Goal: Complete application form: Complete application form

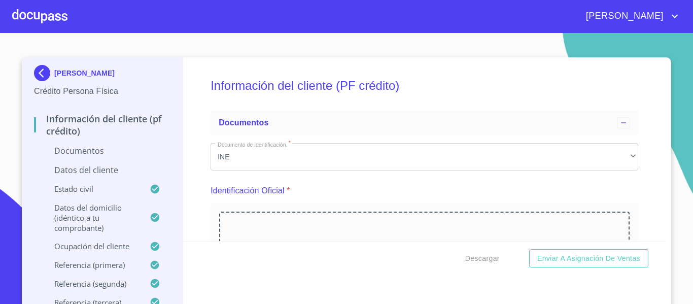
click at [46, 19] on div at bounding box center [39, 16] width 55 height 32
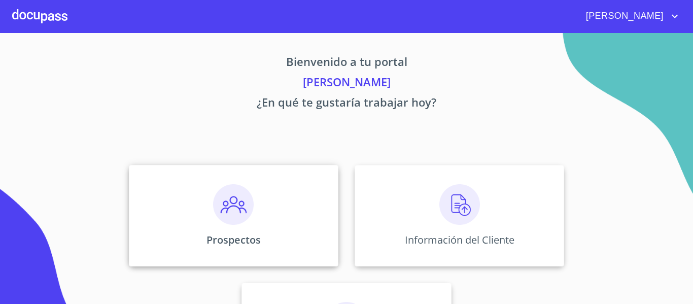
click at [238, 204] on img at bounding box center [233, 204] width 41 height 41
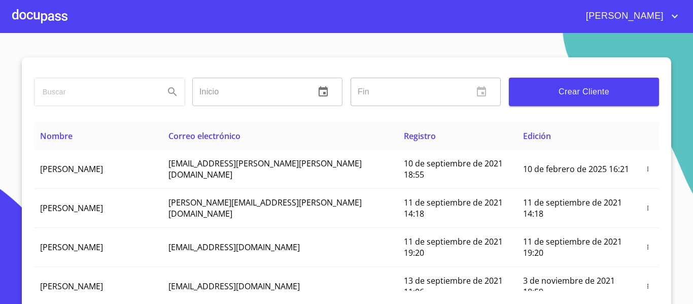
click at [58, 22] on div at bounding box center [39, 16] width 55 height 32
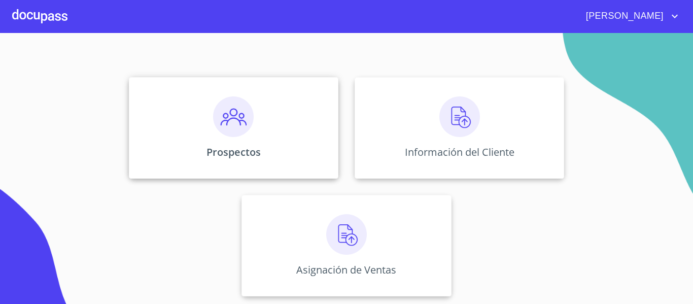
scroll to position [88, 0]
click at [48, 17] on div at bounding box center [39, 16] width 55 height 32
click at [225, 133] on img at bounding box center [233, 116] width 41 height 41
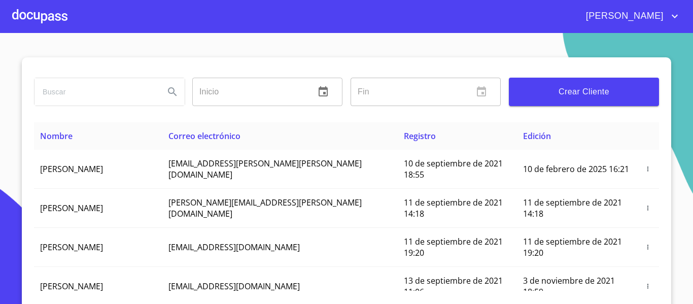
click at [561, 96] on span "Crear Cliente" at bounding box center [584, 92] width 134 height 14
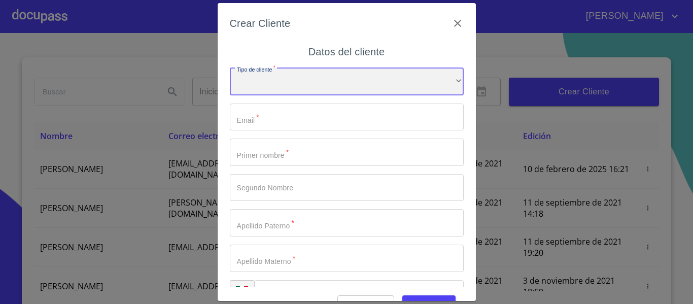
click at [308, 78] on div "​" at bounding box center [347, 81] width 234 height 27
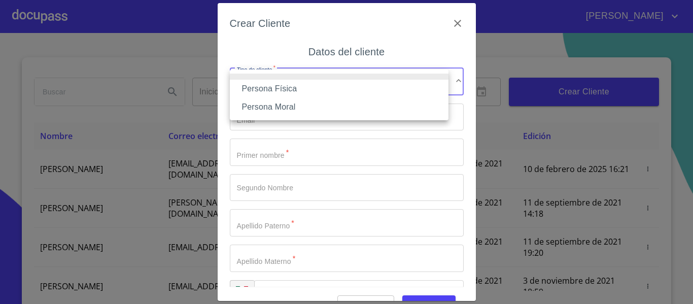
click at [260, 85] on li "Persona Física" at bounding box center [339, 89] width 219 height 18
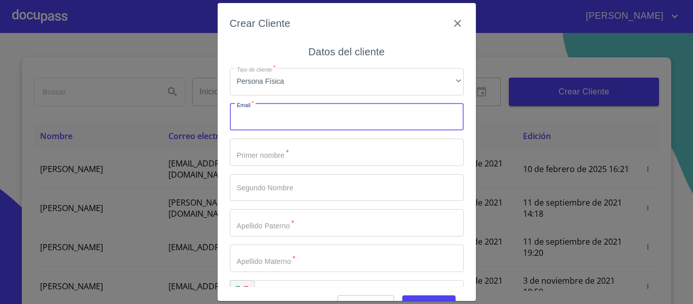
click at [260, 124] on input "Tipo de cliente   *" at bounding box center [347, 117] width 234 height 27
type input "[EMAIL_ADDRESS][DOMAIN_NAME]"
click at [268, 148] on input "Tipo de cliente   *" at bounding box center [347, 152] width 234 height 27
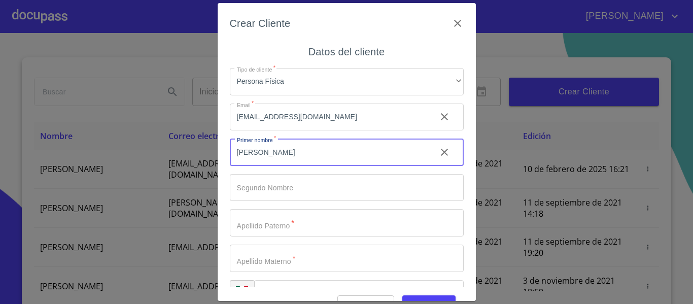
type input "[PERSON_NAME]"
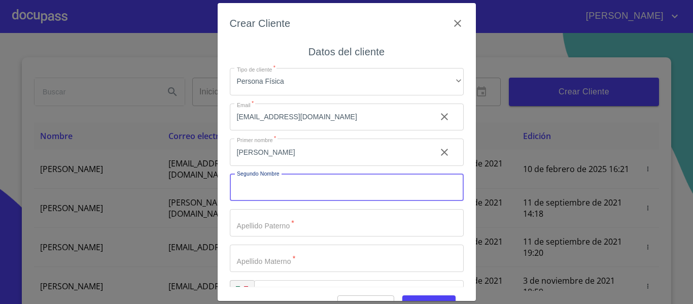
click at [282, 196] on input "Tipo de cliente   *" at bounding box center [347, 187] width 234 height 27
type input "[PERSON_NAME]"
click at [276, 223] on input "Tipo de cliente   *" at bounding box center [347, 222] width 234 height 27
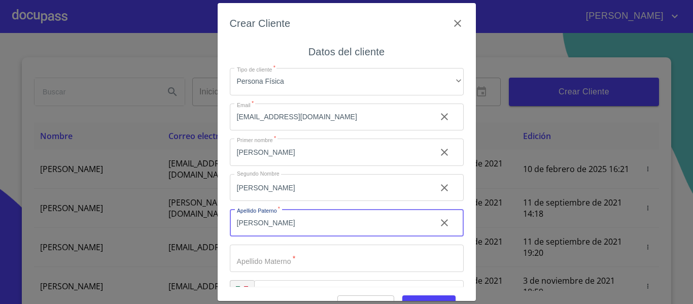
type input "[PERSON_NAME]"
click at [272, 255] on input "Tipo de cliente   *" at bounding box center [347, 258] width 234 height 27
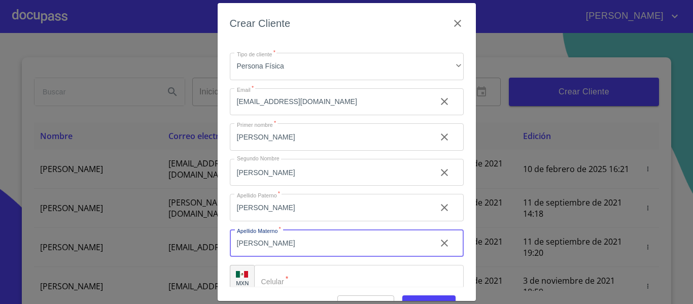
scroll to position [29, 0]
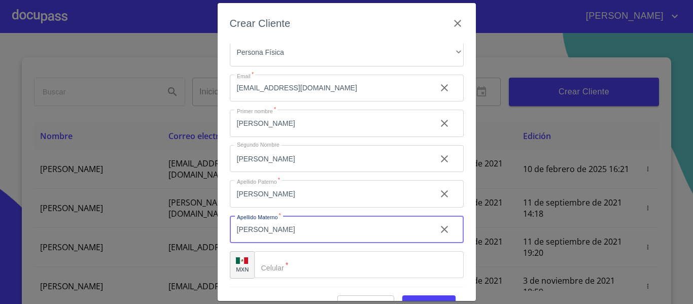
type input "[PERSON_NAME]"
click at [301, 259] on input "Tipo de cliente   *" at bounding box center [359, 264] width 210 height 27
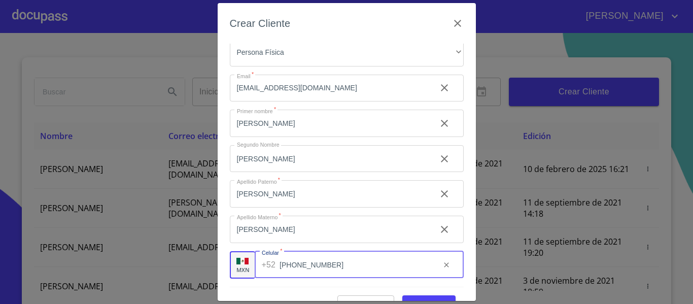
scroll to position [25, 0]
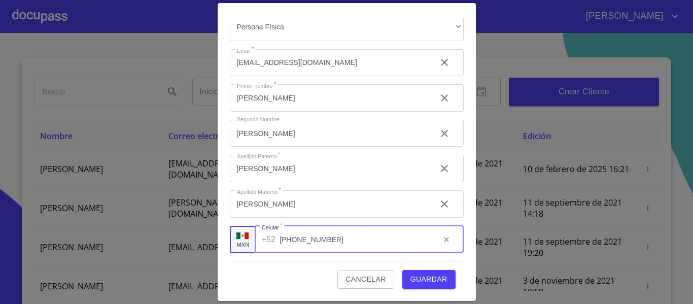
type input "[PHONE_NUMBER]"
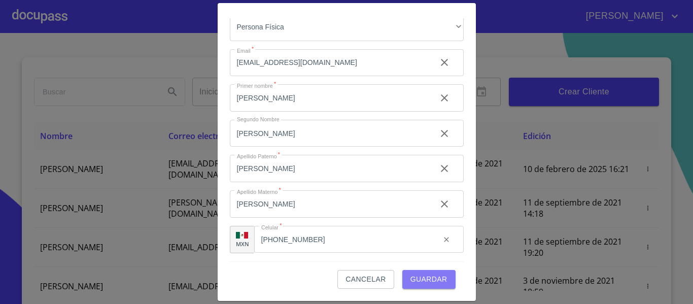
click at [421, 279] on span "Guardar" at bounding box center [428, 279] width 37 height 13
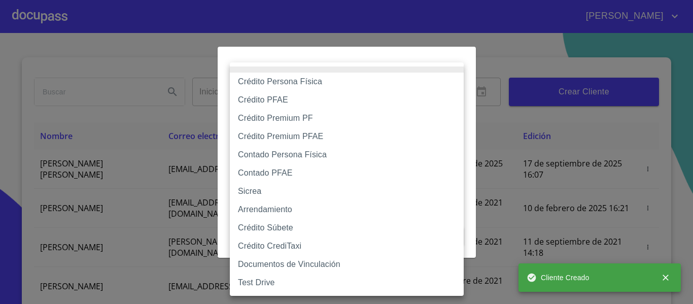
click at [321, 99] on body "[PERSON_NAME] ​ Fin ​ Crear Cliente Nombre Correo electrónico Registro Edición …" at bounding box center [346, 152] width 693 height 304
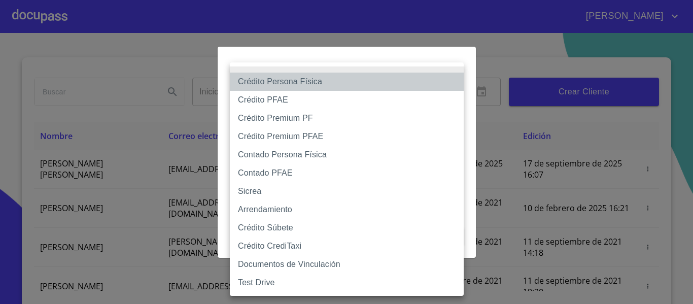
click at [271, 85] on li "Crédito Persona Física" at bounding box center [347, 82] width 234 height 18
type input "6009fb3c7d1714eb8809aa97"
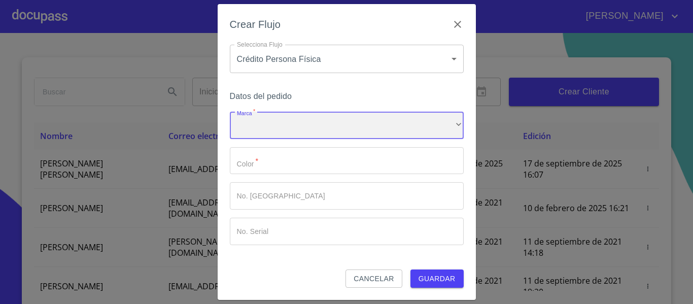
click at [282, 117] on div "​" at bounding box center [347, 125] width 234 height 27
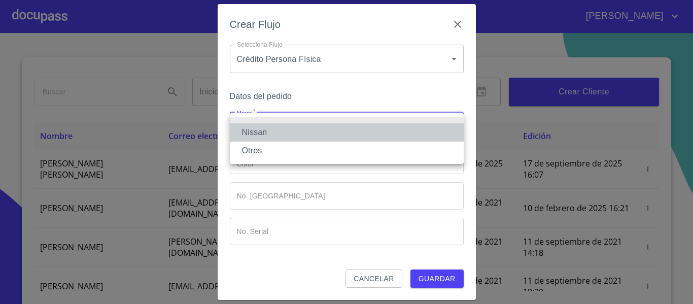
click at [271, 128] on li "Nissan" at bounding box center [347, 132] width 234 height 18
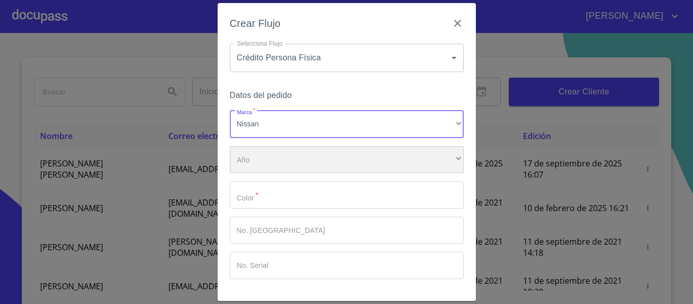
click at [256, 163] on div "​" at bounding box center [347, 159] width 234 height 27
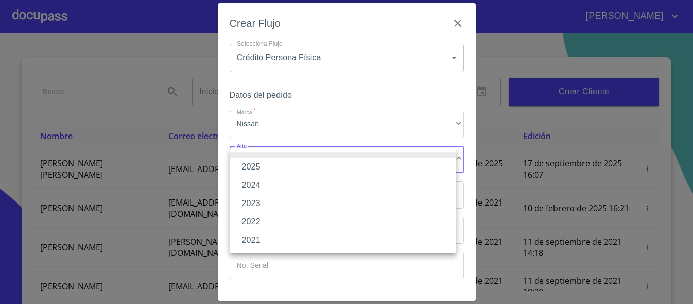
click at [256, 163] on li "2025" at bounding box center [343, 167] width 226 height 18
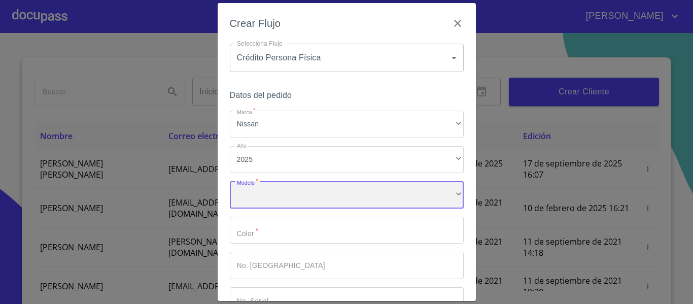
click at [268, 189] on div "​" at bounding box center [347, 194] width 234 height 27
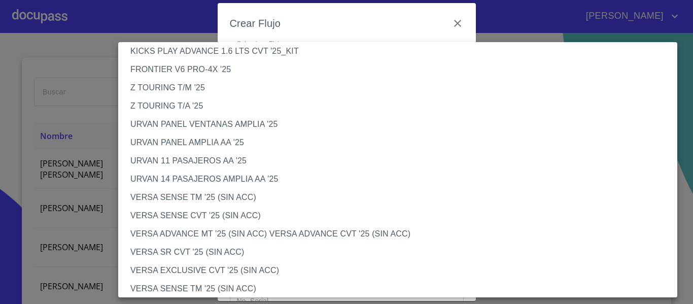
scroll to position [254, 0]
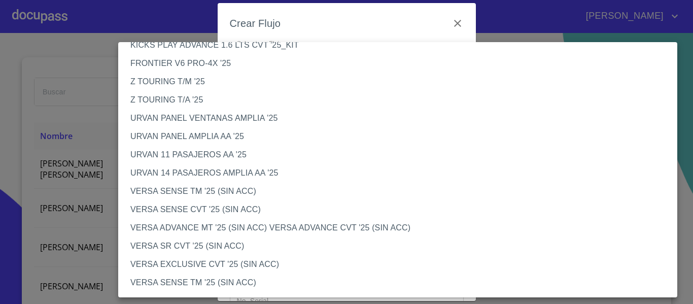
click at [173, 211] on li "VERSA SENSE CVT '25 (SIN ACC)" at bounding box center [401, 209] width 567 height 18
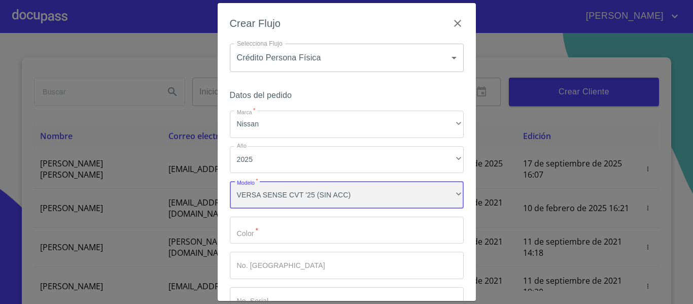
click at [291, 195] on div "VERSA SENSE CVT '25 (SIN ACC)" at bounding box center [347, 194] width 234 height 27
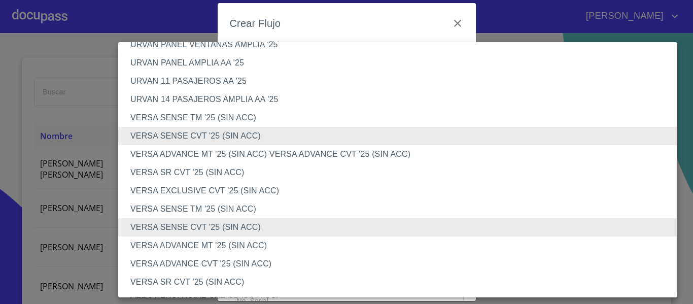
scroll to position [345, 0]
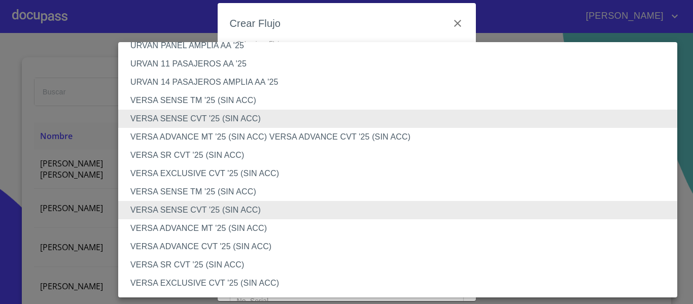
click at [210, 244] on li "VERSA ADVANCE CVT '25 (SIN ACC)" at bounding box center [401, 246] width 567 height 18
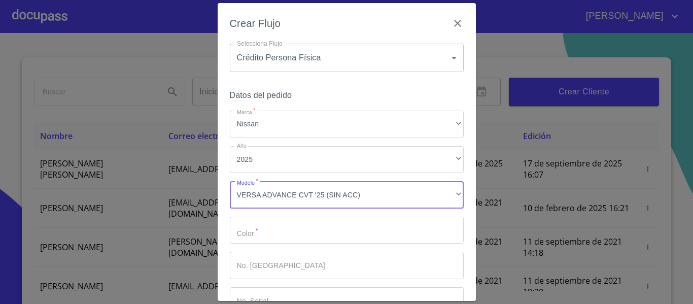
click at [269, 234] on input "Marca   *" at bounding box center [347, 230] width 234 height 27
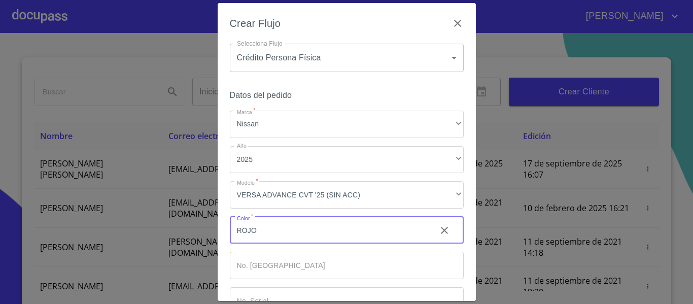
type input "ROJO"
click at [255, 271] on input "Marca   *" at bounding box center [347, 265] width 234 height 27
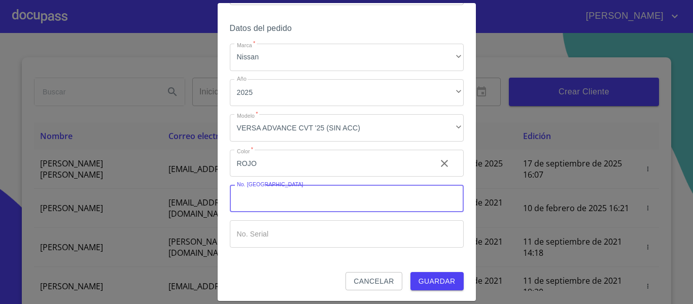
scroll to position [68, 0]
type input "000000"
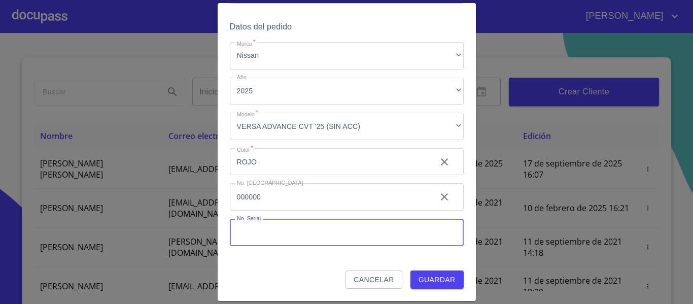
drag, startPoint x: 315, startPoint y: 226, endPoint x: 307, endPoint y: 229, distance: 8.2
click at [307, 229] on input "Marca   *" at bounding box center [347, 232] width 234 height 27
type input "000000"
click at [411, 272] on button "Guardar" at bounding box center [436, 279] width 53 height 19
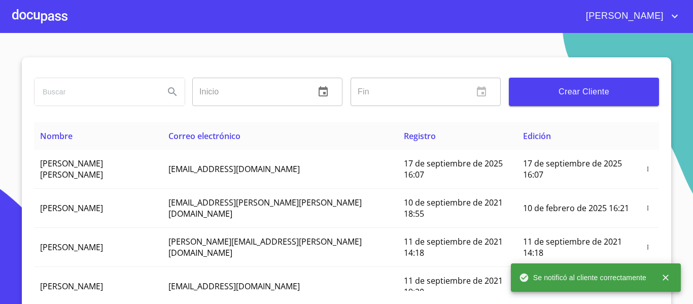
click at [47, 17] on div at bounding box center [39, 16] width 55 height 32
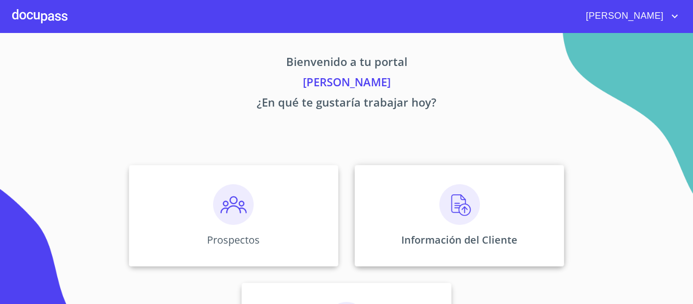
click at [449, 204] on img at bounding box center [459, 204] width 41 height 41
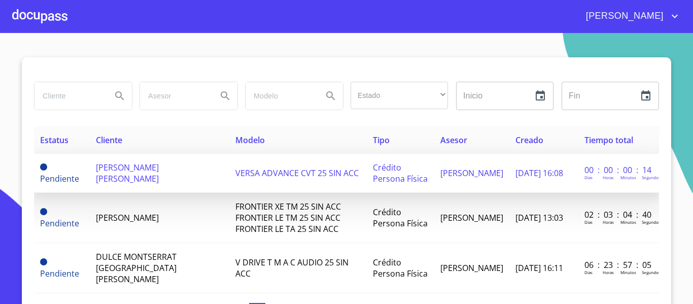
click at [123, 168] on span "[PERSON_NAME] [PERSON_NAME]" at bounding box center [127, 173] width 63 height 22
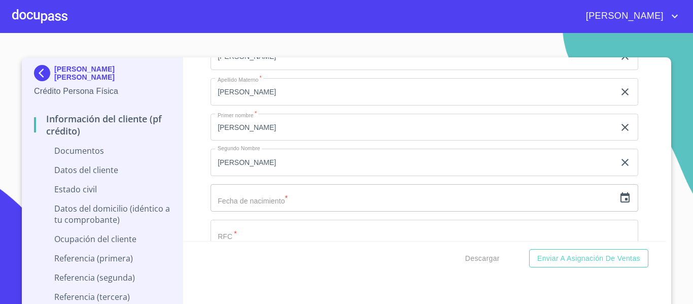
scroll to position [1319, 0]
click at [619, 166] on icon "button" at bounding box center [625, 164] width 12 height 12
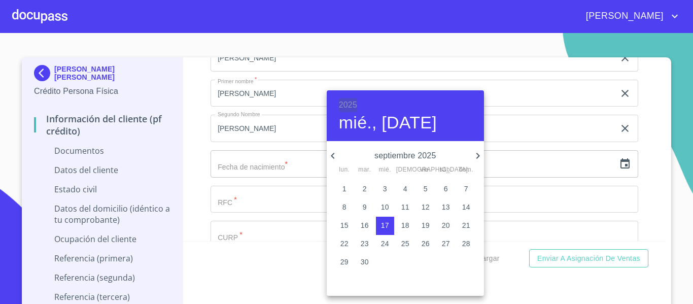
click at [348, 100] on h6 "2025" at bounding box center [348, 105] width 18 height 14
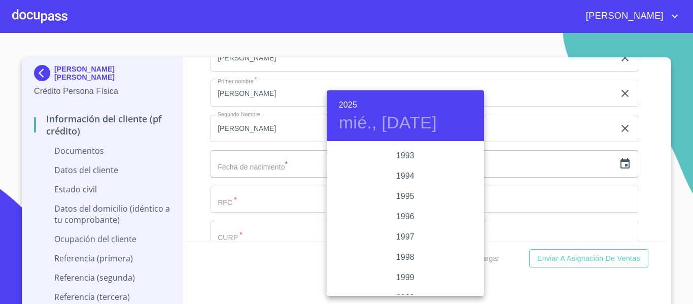
scroll to position [1360, 0]
click at [398, 174] on div "1993" at bounding box center [405, 173] width 157 height 20
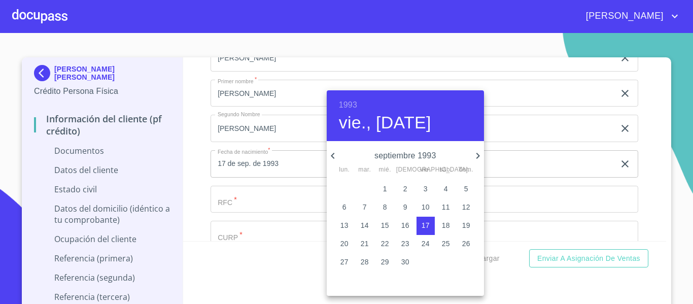
click at [478, 158] on icon "button" at bounding box center [478, 156] width 12 height 12
click at [404, 190] on p "2" at bounding box center [405, 189] width 4 height 10
type input "2 de dic. de 1993"
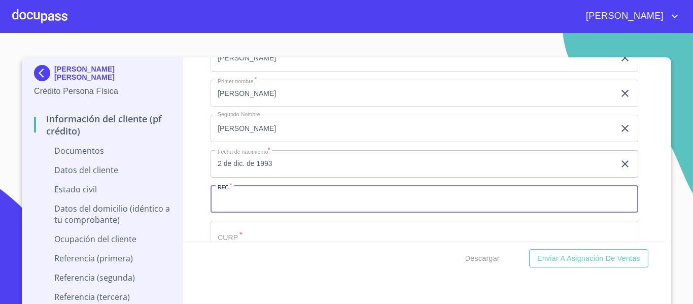
click at [250, 206] on input "Documento de identificación.   *" at bounding box center [425, 199] width 428 height 27
click at [246, 201] on input "MACS931202" at bounding box center [413, 199] width 404 height 27
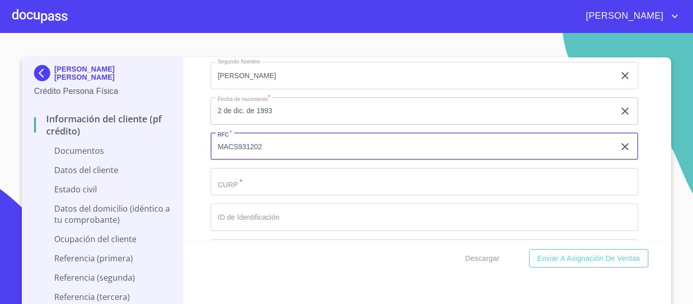
scroll to position [1421, 0]
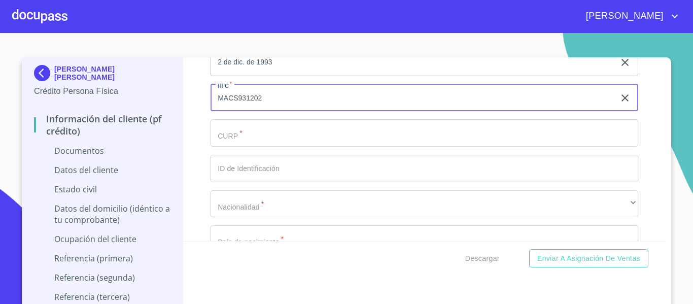
type input "MACS931202"
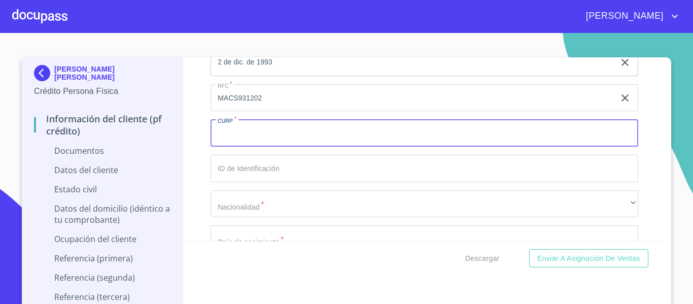
click at [230, 125] on input "Documento de identificación.   *" at bounding box center [425, 132] width 428 height 27
paste input "MACS931202"
click at [266, 136] on input "MACS931202" at bounding box center [413, 132] width 404 height 27
type input "MACS931202MJCRLN06"
click at [264, 164] on input "Documento de identificación.   *" at bounding box center [425, 168] width 428 height 27
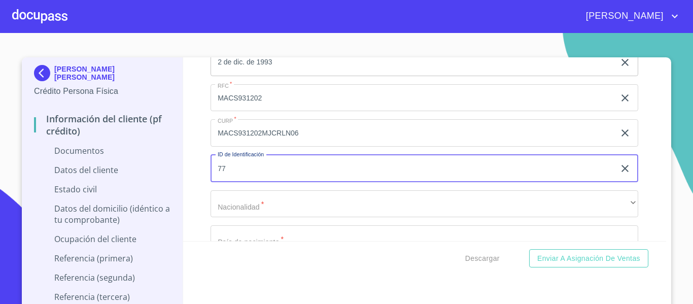
type input "7"
type input "2771949438"
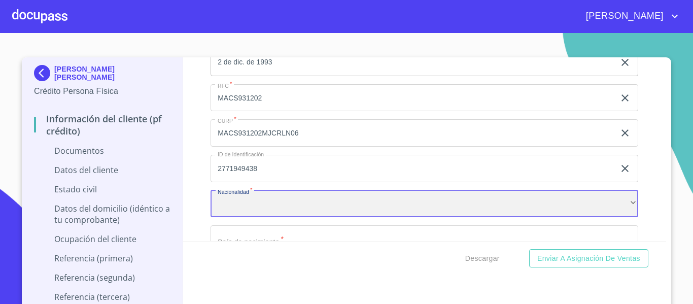
click at [264, 206] on div "​" at bounding box center [425, 203] width 428 height 27
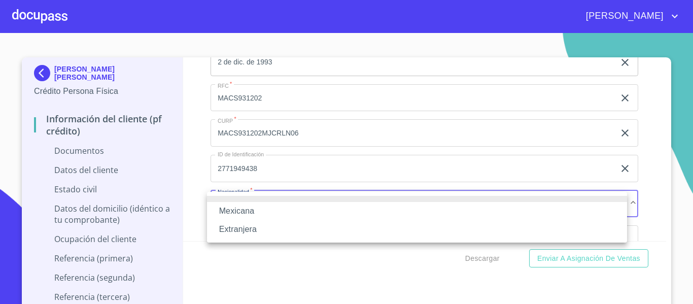
click at [245, 204] on li "Mexicana" at bounding box center [417, 211] width 420 height 18
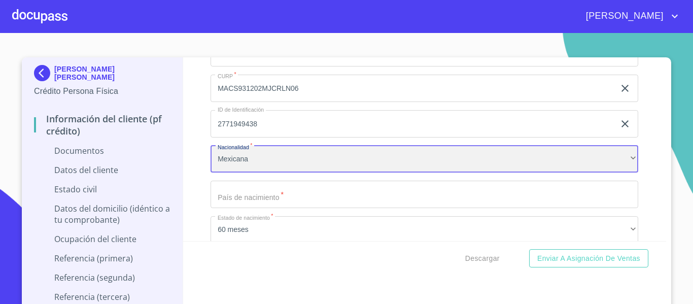
scroll to position [1471, 0]
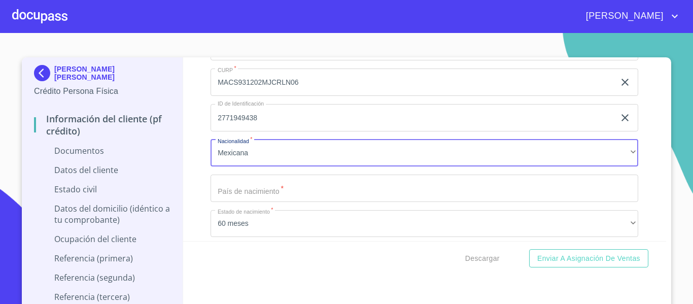
click at [237, 188] on input "Documento de identificación.   *" at bounding box center [425, 188] width 428 height 27
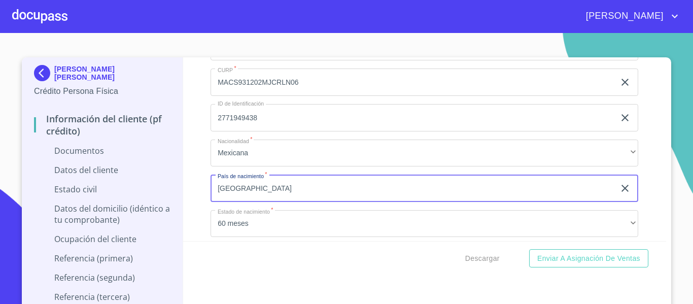
type input "[GEOGRAPHIC_DATA]"
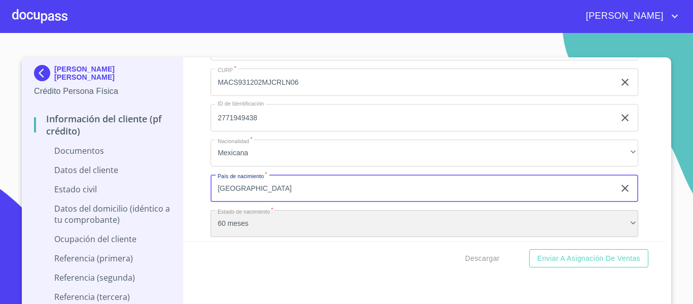
click at [243, 215] on div "60 meses" at bounding box center [425, 223] width 428 height 27
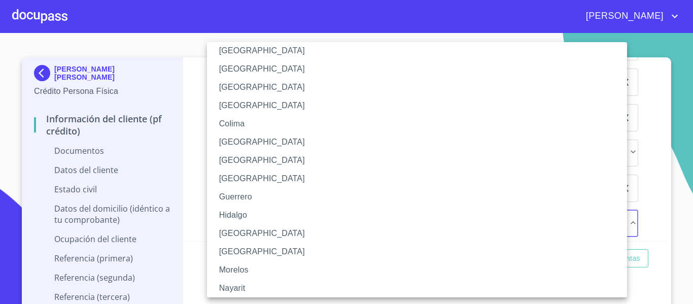
scroll to position [101, 0]
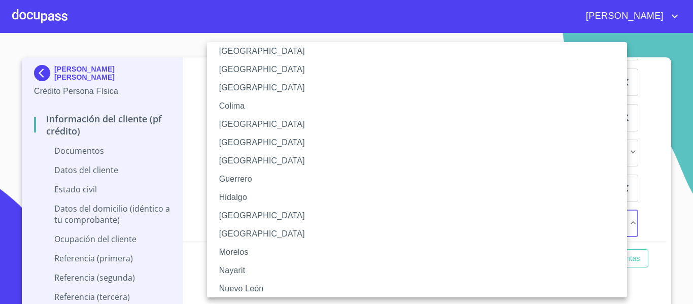
click at [243, 215] on li "[GEOGRAPHIC_DATA]" at bounding box center [421, 216] width 428 height 18
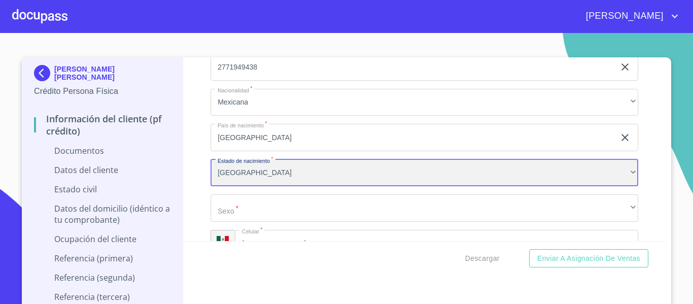
scroll to position [1573, 0]
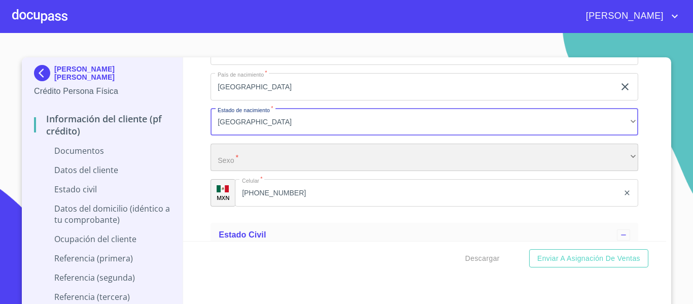
click at [220, 160] on div "​" at bounding box center [425, 157] width 428 height 27
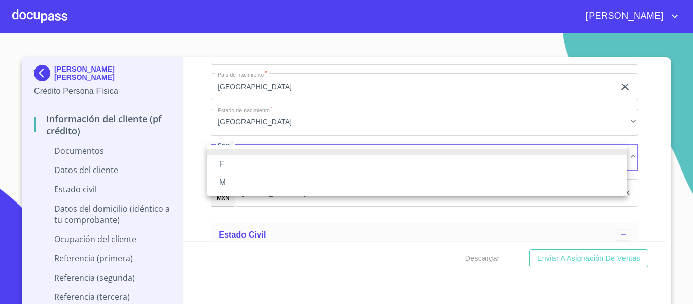
click at [220, 160] on li "F" at bounding box center [417, 164] width 420 height 18
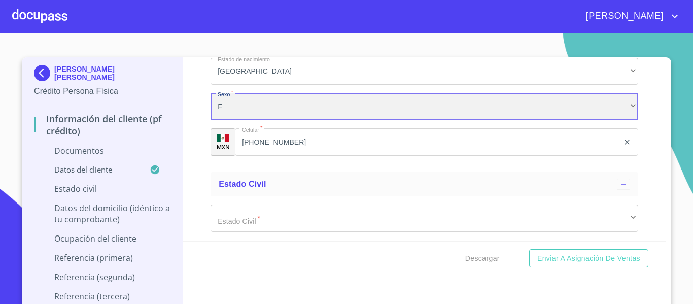
scroll to position [1674, 0]
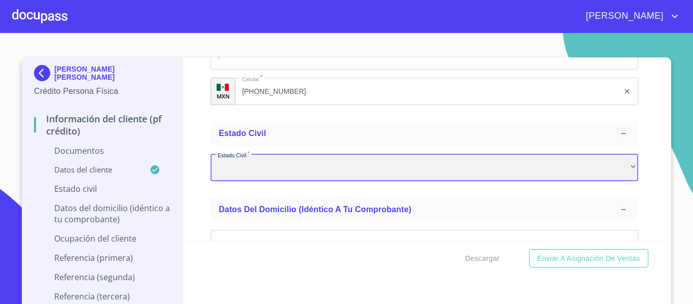
click at [230, 164] on div "​" at bounding box center [425, 167] width 428 height 27
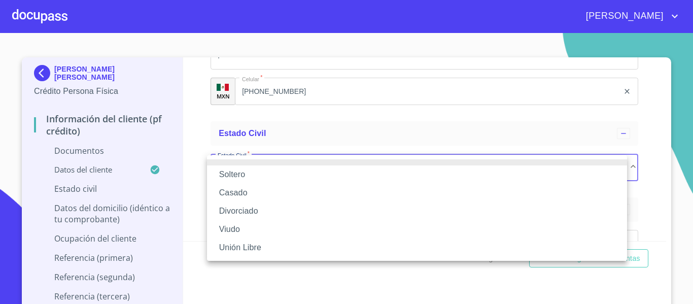
click at [241, 196] on li "Casado" at bounding box center [417, 193] width 420 height 18
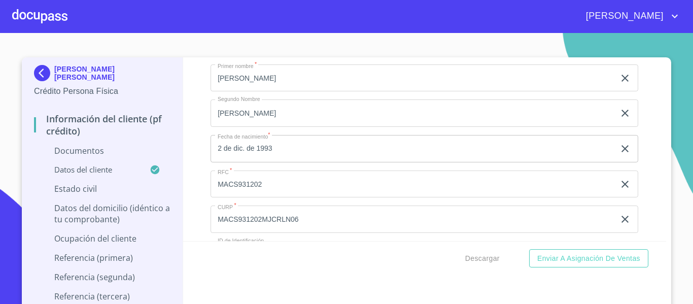
scroll to position [1319, 0]
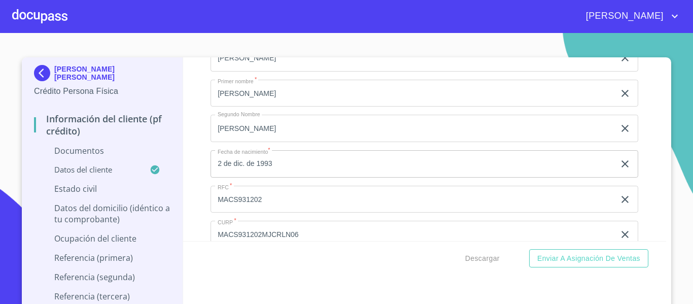
click at [264, 194] on input "MACS931202" at bounding box center [413, 199] width 404 height 27
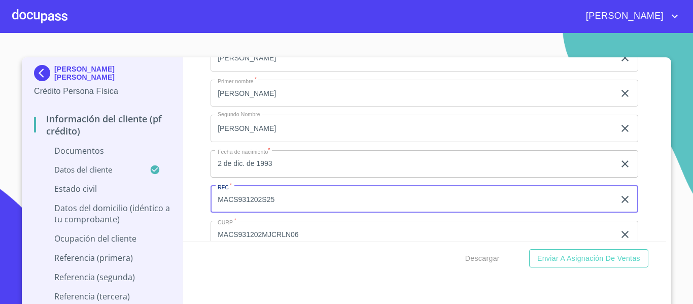
type input "MACS931202S25"
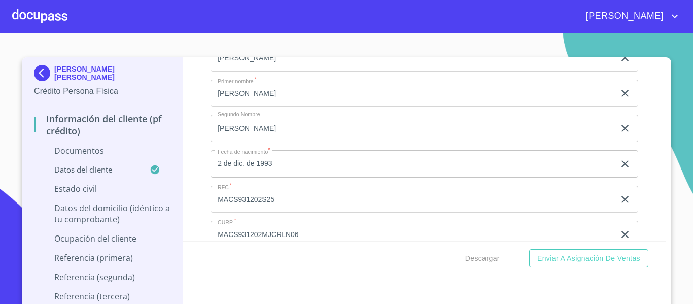
click at [190, 205] on div "Información del cliente (PF crédito) Documentos Documento de identificación.   …" at bounding box center [425, 149] width 484 height 184
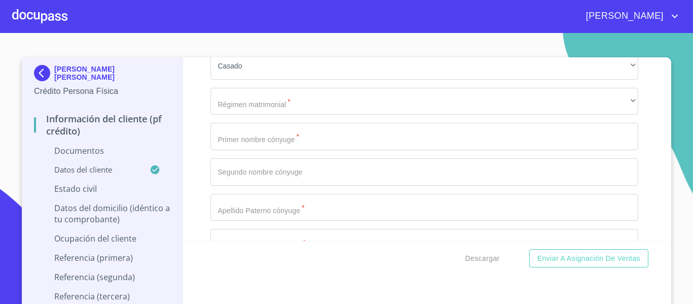
scroll to position [1725, 0]
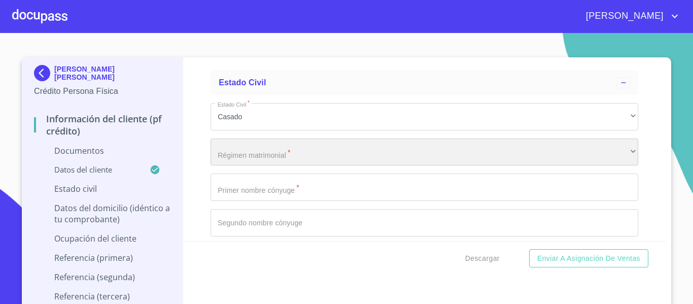
click at [229, 147] on div "​" at bounding box center [425, 152] width 428 height 27
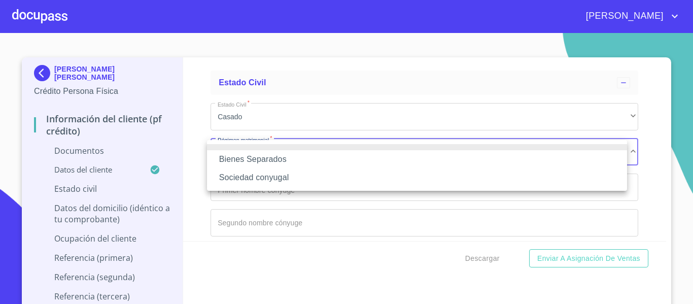
click at [258, 180] on li "Sociedad conyugal" at bounding box center [417, 177] width 420 height 18
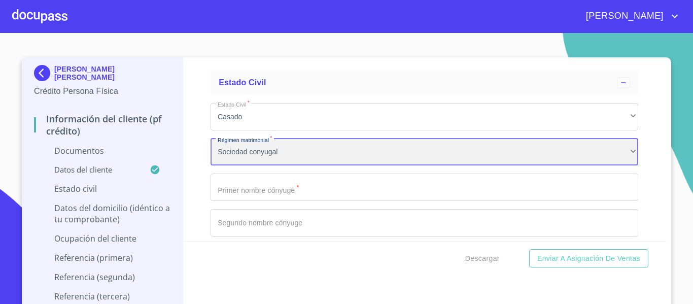
scroll to position [1776, 0]
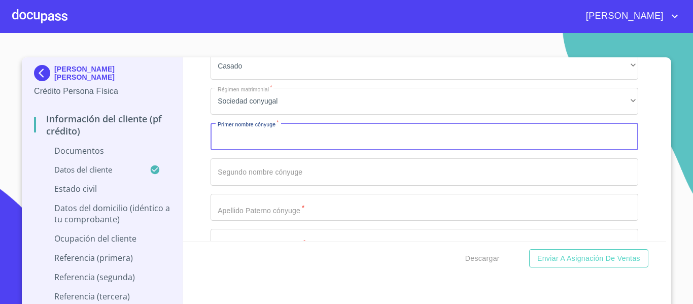
click at [230, 138] on input "Documento de identificación.   *" at bounding box center [425, 136] width 428 height 27
type input "FRANCISCO"
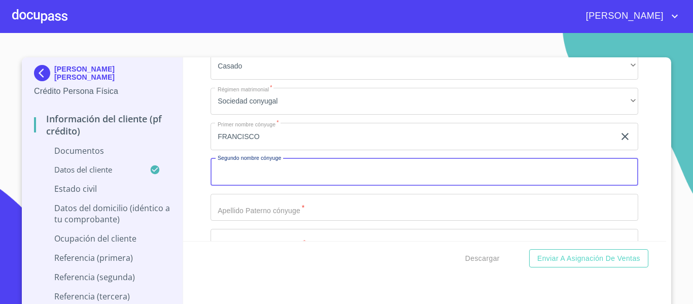
click at [265, 170] on input "Documento de identificación.   *" at bounding box center [425, 171] width 428 height 27
type input "[PERSON_NAME]"
click at [254, 230] on input "Documento de identificación.   *" at bounding box center [425, 242] width 428 height 27
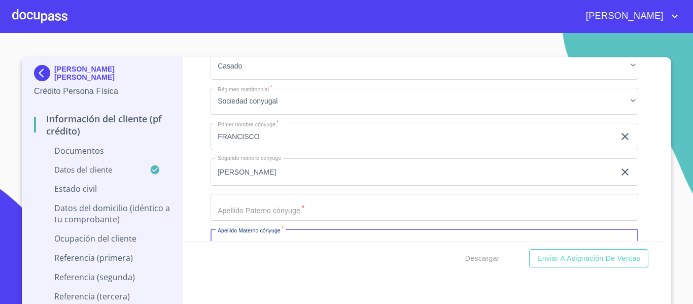
click at [249, 213] on input "Documento de identificación.   *" at bounding box center [425, 207] width 428 height 27
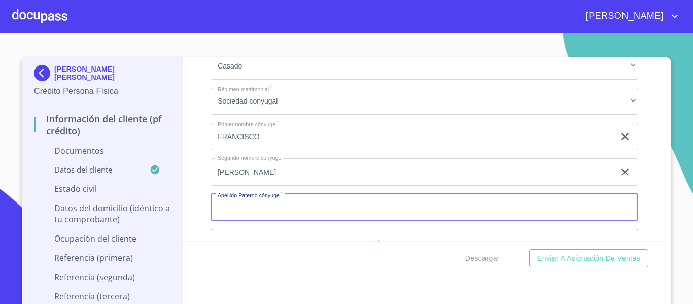
type input "L"
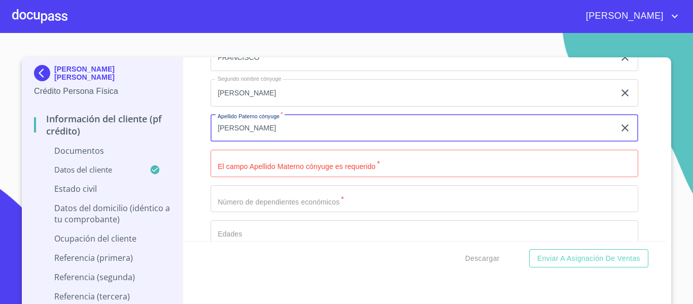
scroll to position [1877, 0]
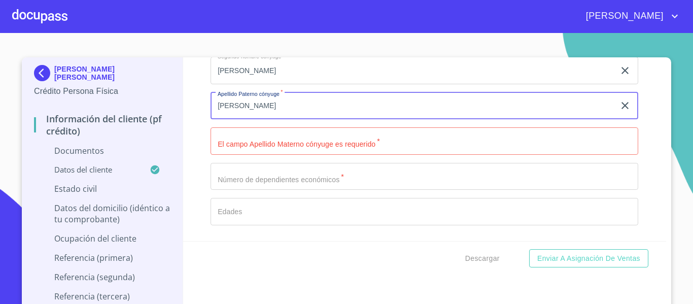
type input "[PERSON_NAME]"
click at [188, 160] on div "Información del cliente (PF crédito) Documentos Documento de identificación.   …" at bounding box center [425, 149] width 484 height 184
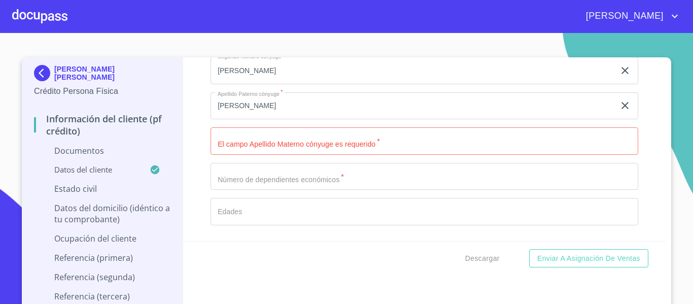
click at [226, 143] on input "Documento de identificación.   *" at bounding box center [425, 140] width 428 height 27
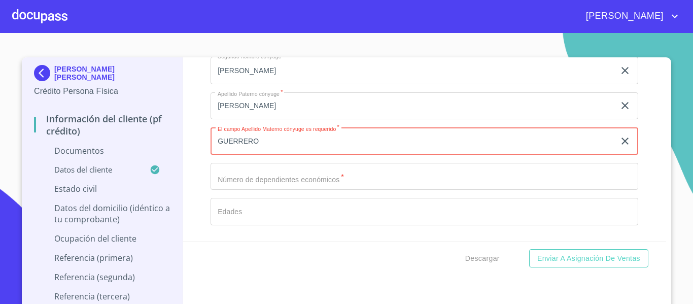
type input "GUERRERO"
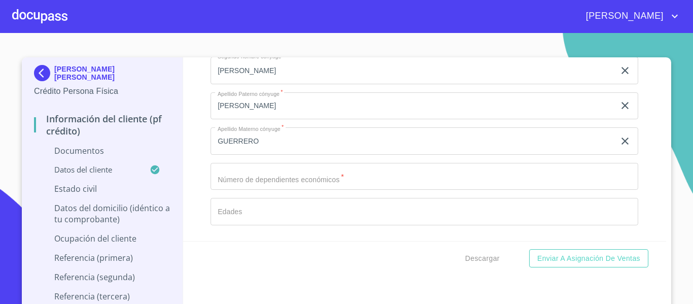
click at [190, 180] on div "Información del cliente (PF crédito) Documentos Documento de identificación.   …" at bounding box center [425, 149] width 484 height 184
click at [229, 174] on input "Documento de identificación.   *" at bounding box center [425, 176] width 428 height 27
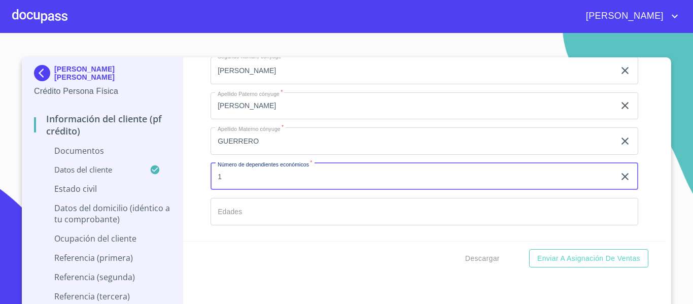
scroll to position [1928, 0]
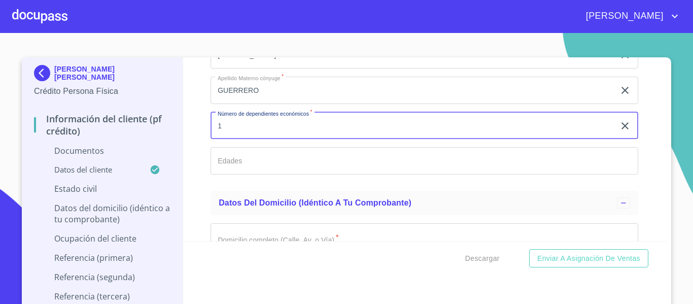
type input "1"
click at [231, 158] on input "Documento de identificación.   *" at bounding box center [425, 160] width 428 height 27
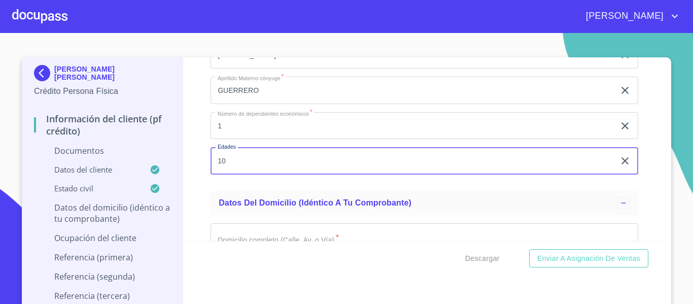
type input "10"
click at [183, 193] on div "Información del cliente (PF crédito) Documentos Documento de identificación.   …" at bounding box center [425, 149] width 484 height 184
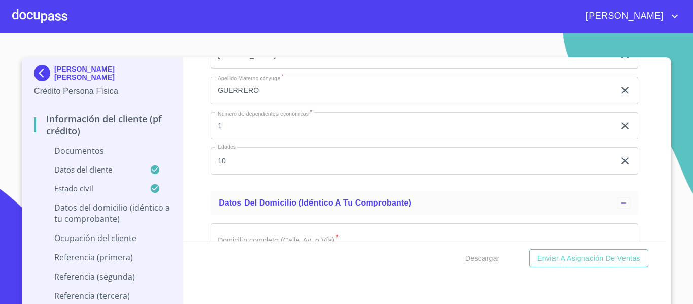
click at [183, 193] on div "Información del cliente (PF crédito) Documentos Documento de identificación.   …" at bounding box center [425, 149] width 484 height 184
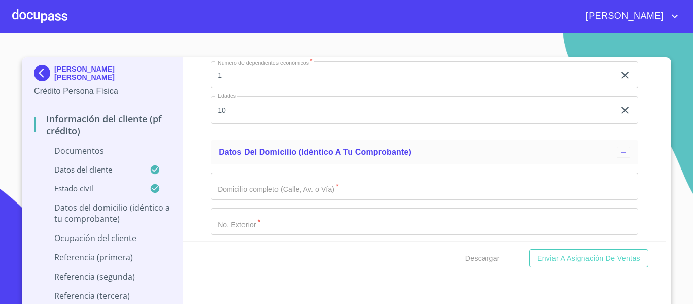
click at [211, 188] on input "Documento de identificación.   *" at bounding box center [425, 186] width 428 height 27
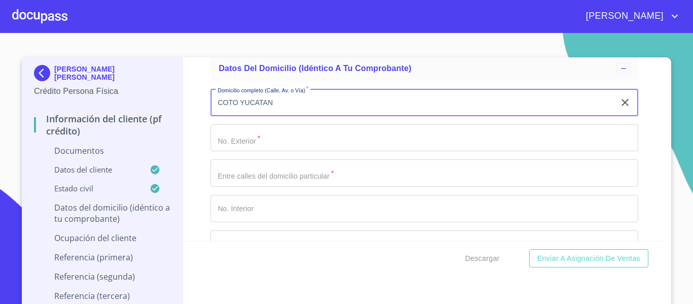
scroll to position [2080, 0]
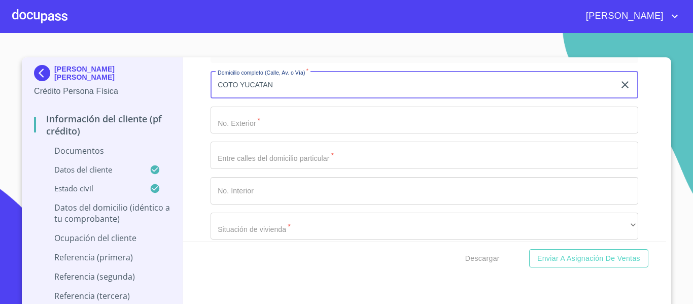
type input "COTO YUCATAN"
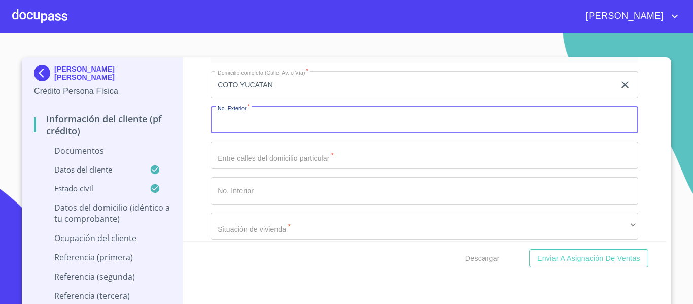
click at [225, 122] on input "Documento de identificación.   *" at bounding box center [425, 120] width 428 height 27
click at [230, 162] on input "Documento de identificación.   *" at bounding box center [425, 155] width 428 height 27
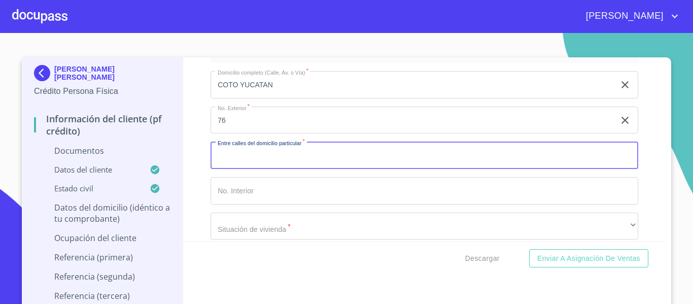
click at [235, 118] on input "76" at bounding box center [413, 120] width 404 height 27
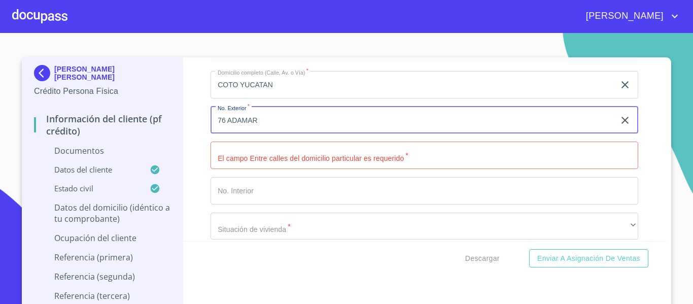
type input "76 ADAMAR"
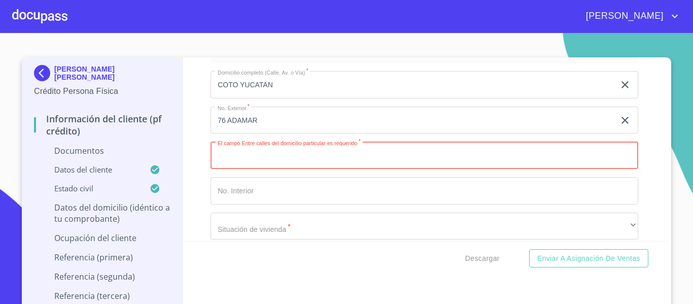
click at [242, 152] on input "Documento de identificación.   *" at bounding box center [425, 155] width 428 height 27
click at [229, 155] on input "Documento de identificación.   *" at bounding box center [425, 155] width 428 height 27
type input "ADAMAR"
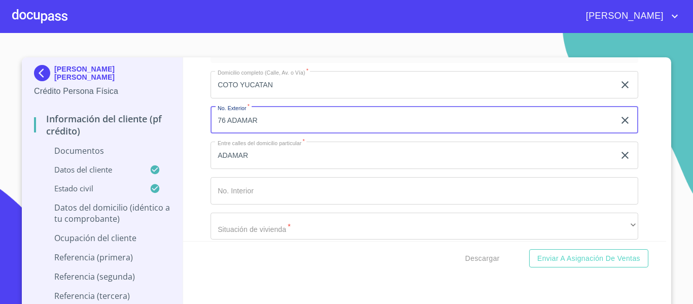
click at [254, 121] on input "76 ADAMAR" at bounding box center [413, 120] width 404 height 27
type input "76"
click at [235, 181] on input "Documento de identificación.   *" at bounding box center [425, 190] width 428 height 27
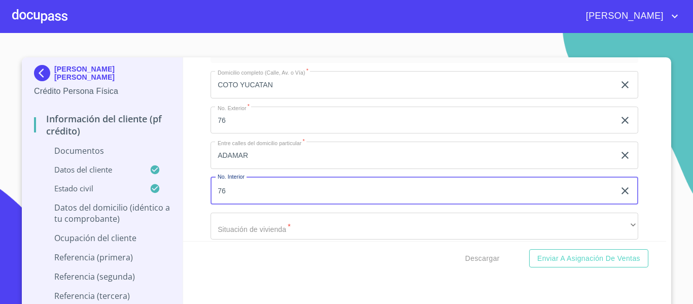
type input "76"
click at [230, 118] on input "76" at bounding box center [413, 120] width 404 height 27
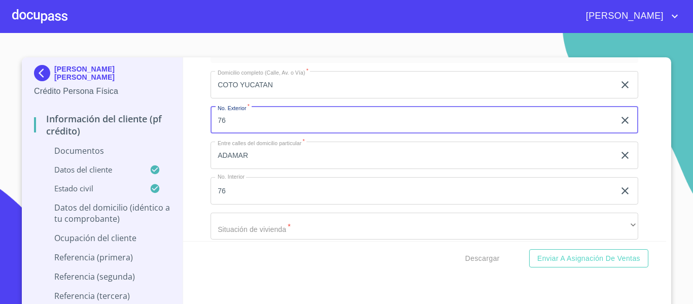
type input "7"
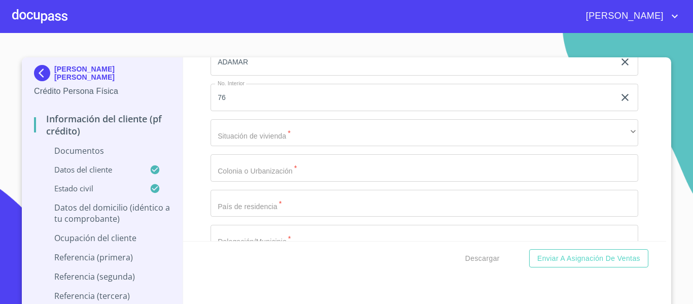
scroll to position [2182, 0]
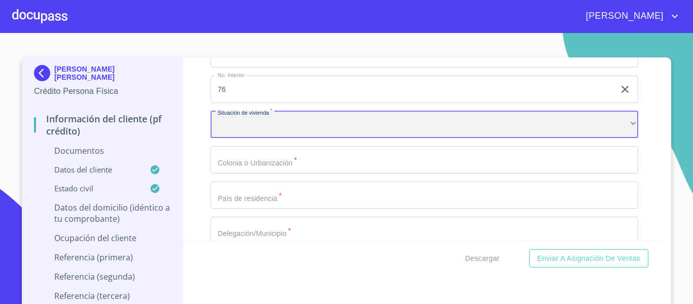
click at [230, 118] on div "​" at bounding box center [425, 124] width 428 height 27
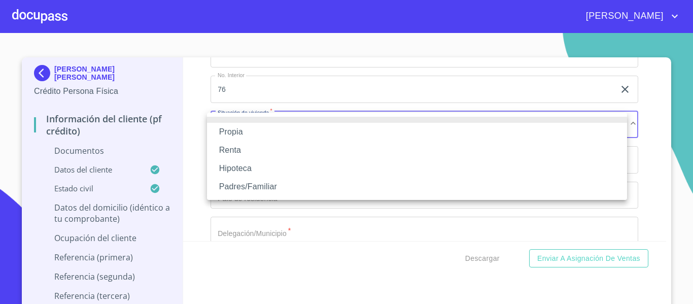
click at [232, 132] on li "Propia" at bounding box center [417, 132] width 420 height 18
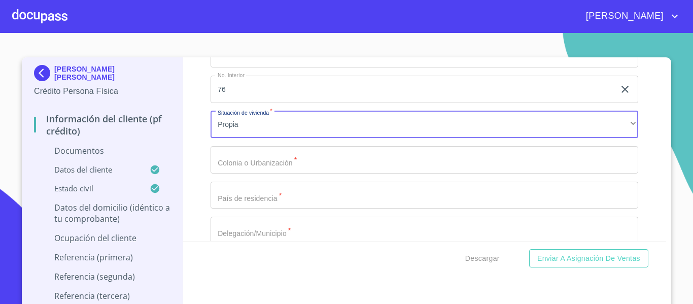
click at [246, 168] on div "Domicilio completo (Calle, Av. o Vía)   * COTO YUCATAN ​ El campo No. Exterior…" at bounding box center [425, 159] width 428 height 397
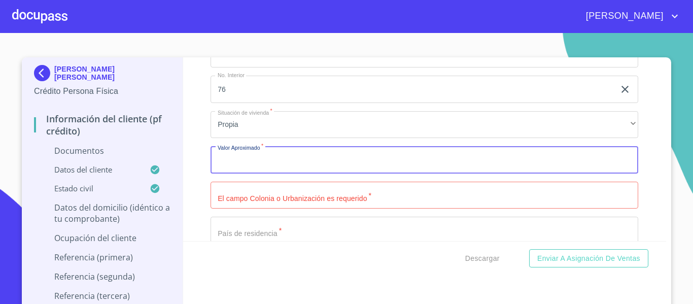
click at [247, 162] on input "Documento de identificación.   *" at bounding box center [425, 159] width 428 height 27
type input "$3,000,000"
click at [259, 195] on input "Documento de identificación.   *" at bounding box center [425, 195] width 428 height 27
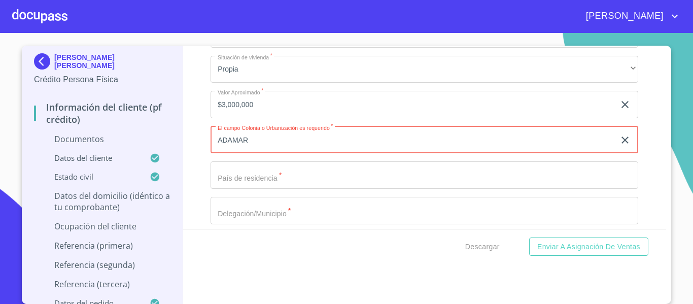
scroll to position [2283, 0]
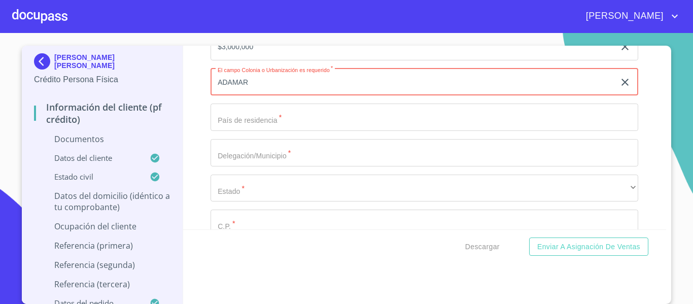
type input "ADAMAR"
click at [238, 118] on input "Documento de identificación.   *" at bounding box center [425, 117] width 428 height 27
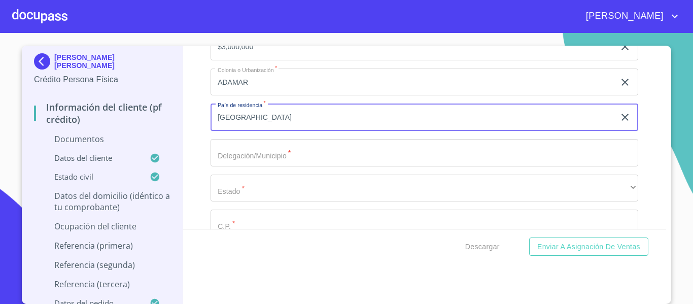
type input "[GEOGRAPHIC_DATA]"
click at [212, 147] on input "Documento de identificación.   *" at bounding box center [425, 152] width 428 height 27
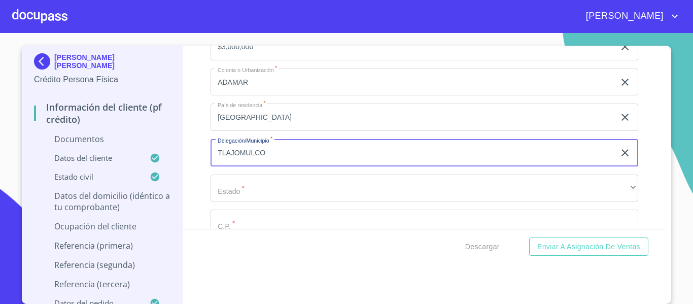
type input "TLAJOMULCO"
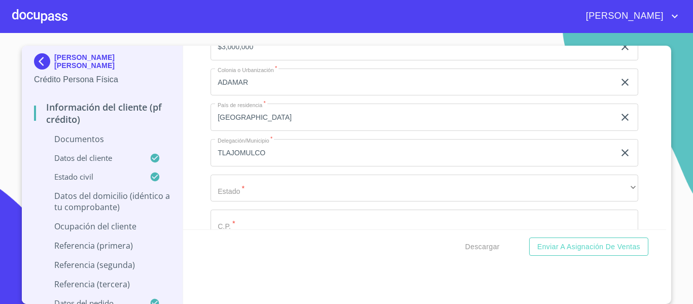
click at [192, 176] on div "Información del cliente (PF crédito) Documentos Documento de identificación.   …" at bounding box center [425, 138] width 484 height 184
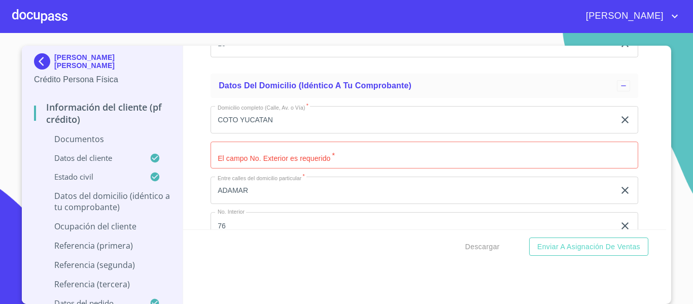
scroll to position [1979, 0]
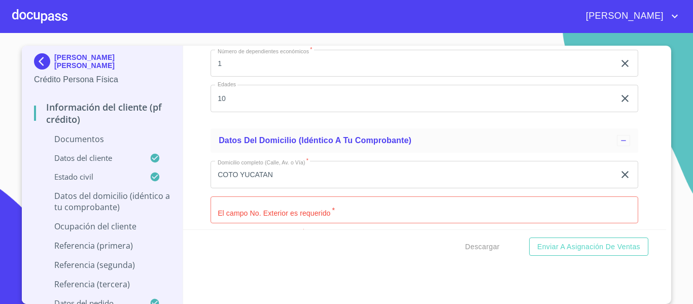
click at [281, 178] on input "COTO YUCATAN" at bounding box center [413, 174] width 404 height 27
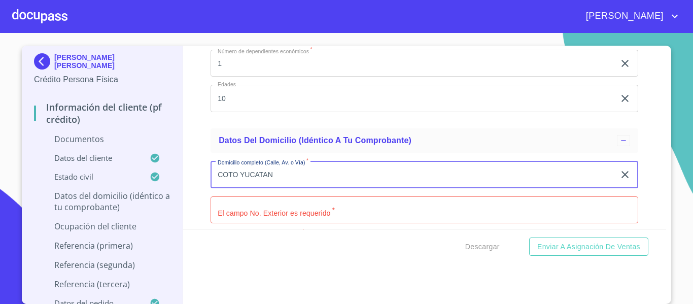
click at [281, 178] on input "COTO YUCATAN" at bounding box center [413, 174] width 404 height 27
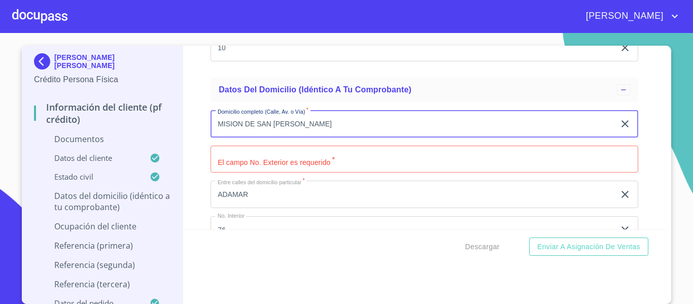
type input "MISION DE SAN [PERSON_NAME]"
click at [249, 167] on input "Documento de identificación.   *" at bounding box center [425, 159] width 428 height 27
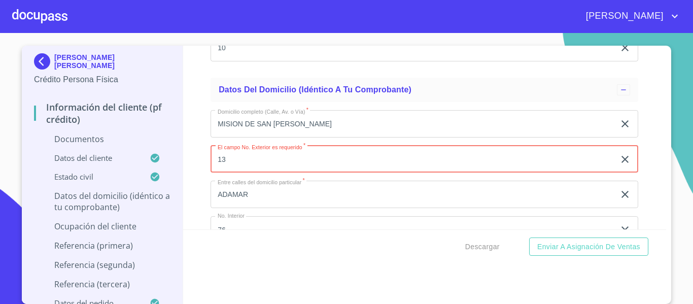
type input "1"
type input "2"
click at [251, 195] on input "ADAMAR" at bounding box center [413, 194] width 404 height 27
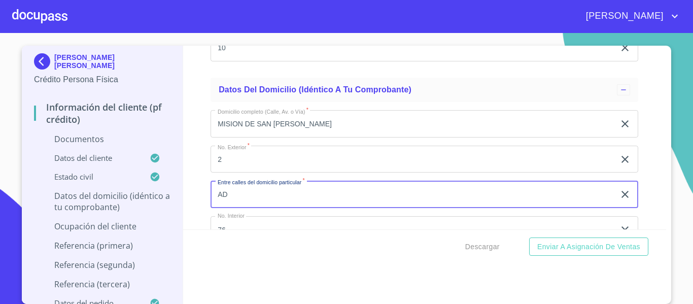
type input "A"
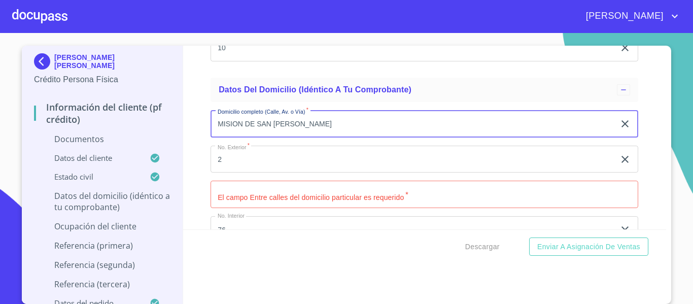
click at [239, 127] on input "MISION DE SAN [PERSON_NAME]" at bounding box center [413, 123] width 404 height 27
click at [233, 124] on input "M DE SAN [PERSON_NAME]" at bounding box center [413, 123] width 404 height 27
type input "M SAN [PERSON_NAME]"
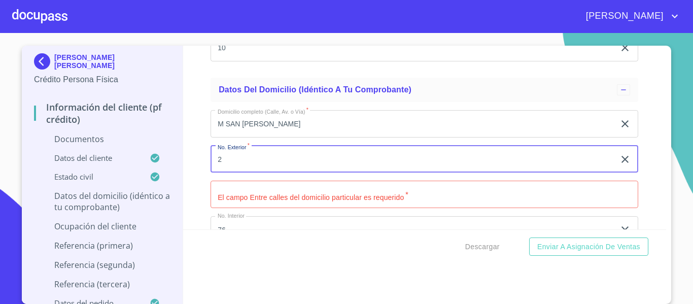
click at [245, 152] on input "2" at bounding box center [413, 159] width 404 height 27
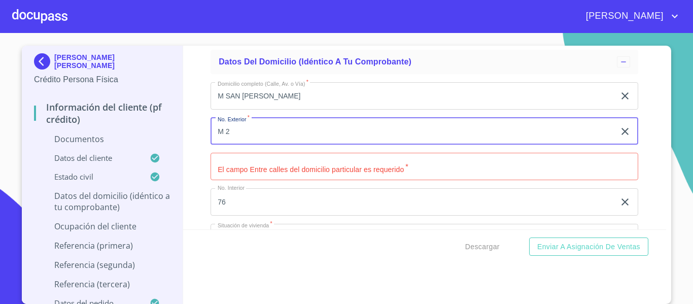
scroll to position [2080, 0]
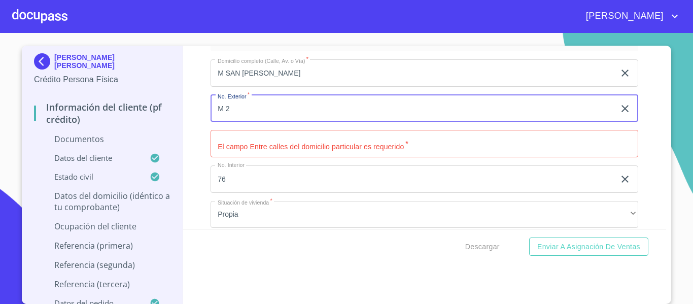
type input "M 2"
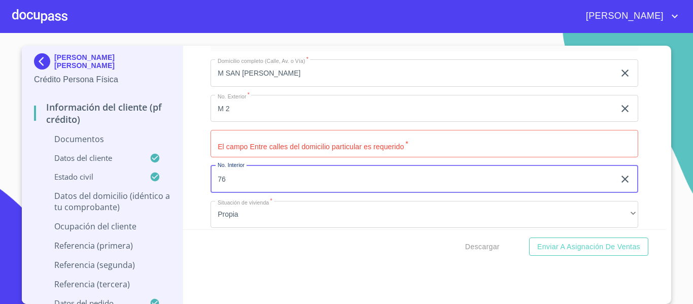
click at [241, 174] on input "76" at bounding box center [413, 178] width 404 height 27
type input "D 13"
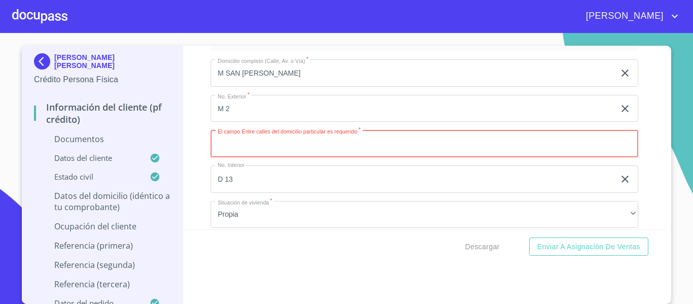
click at [247, 141] on input "Documento de identificación.   *" at bounding box center [425, 143] width 428 height 27
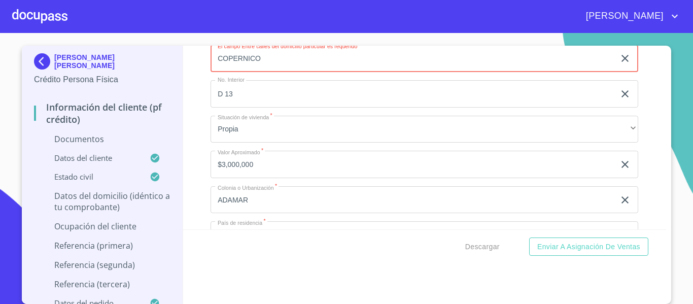
scroll to position [2182, 0]
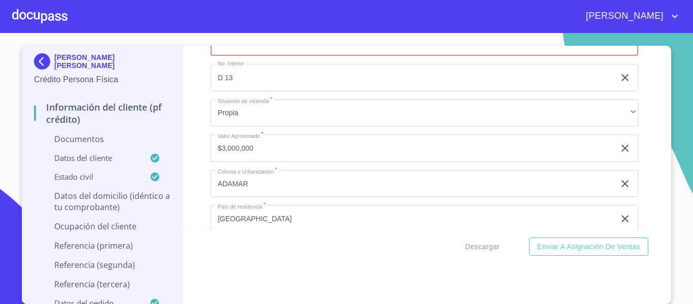
type input "COPERNICO"
click at [256, 179] on input "ADAMAR" at bounding box center [413, 183] width 404 height 27
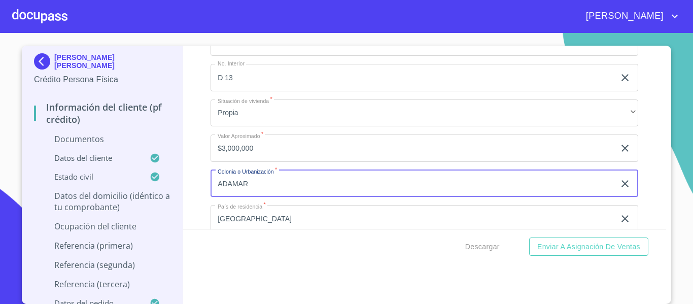
click at [256, 179] on input "ADAMAR" at bounding box center [413, 183] width 404 height 27
click at [258, 145] on input "$3,000,000" at bounding box center [413, 147] width 404 height 27
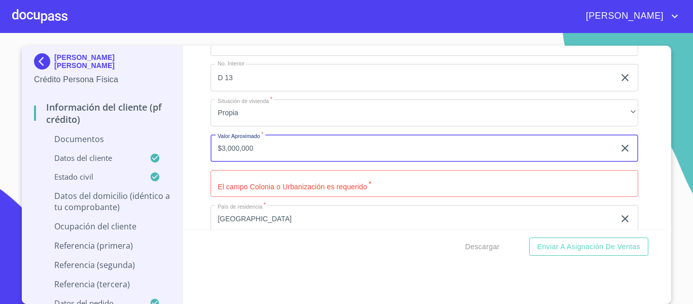
click at [258, 145] on input "$3,000,000" at bounding box center [413, 147] width 404 height 27
type input "$1,700,000"
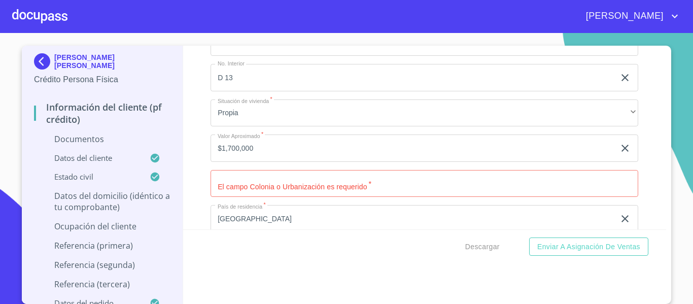
click at [194, 157] on div "Información del cliente (PF crédito) Documentos Documento de identificación.   …" at bounding box center [425, 138] width 484 height 184
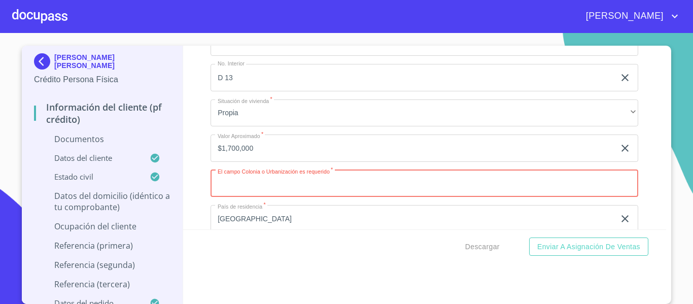
click at [229, 177] on input "Documento de identificación.   *" at bounding box center [425, 183] width 428 height 27
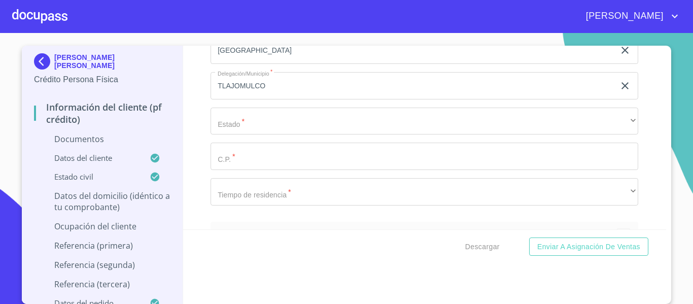
scroll to position [2334, 0]
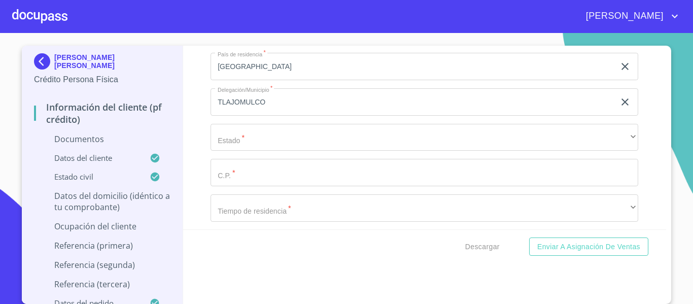
type input "[GEOGRAPHIC_DATA]"
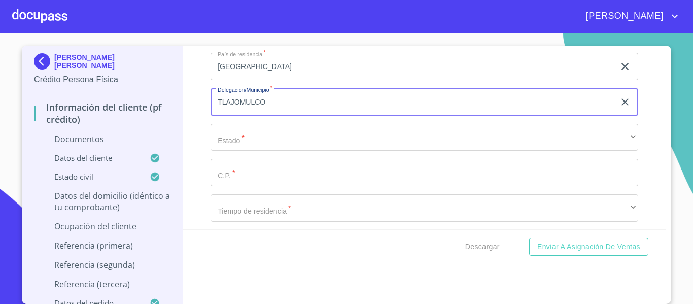
click at [266, 101] on input "TLAJOMULCO" at bounding box center [413, 101] width 404 height 27
type input "ZAPOPAN"
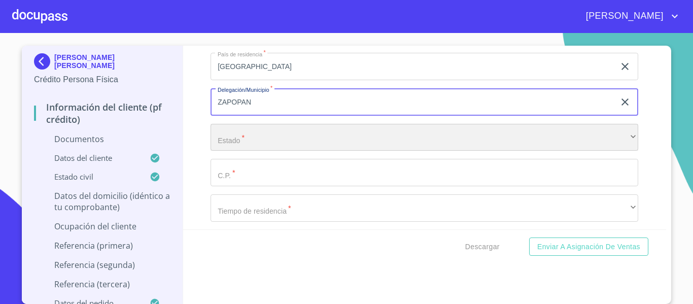
click at [243, 129] on div "​" at bounding box center [425, 137] width 428 height 27
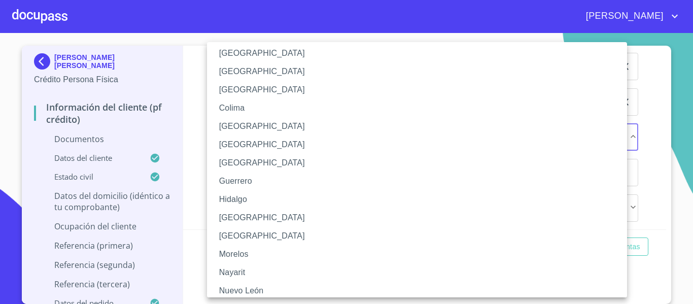
scroll to position [101, 0]
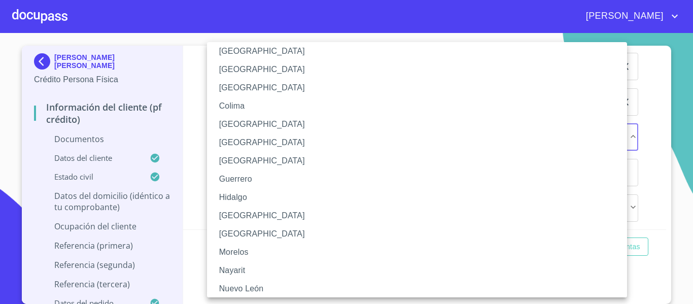
click at [239, 212] on li "[GEOGRAPHIC_DATA]" at bounding box center [421, 216] width 428 height 18
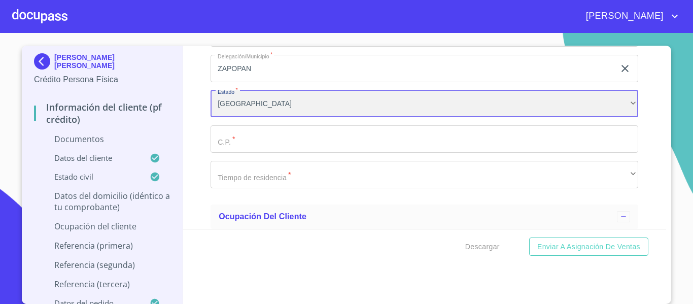
scroll to position [2385, 0]
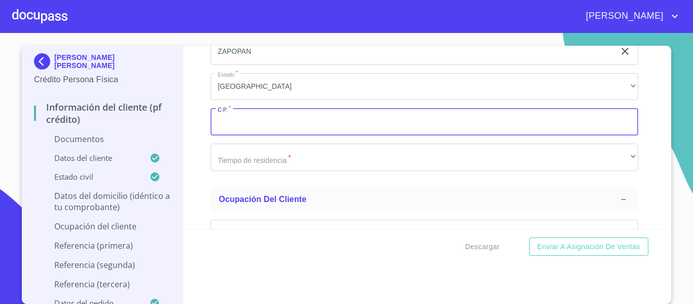
click at [239, 111] on input "Documento de identificación.   *" at bounding box center [425, 121] width 428 height 27
type input "45150"
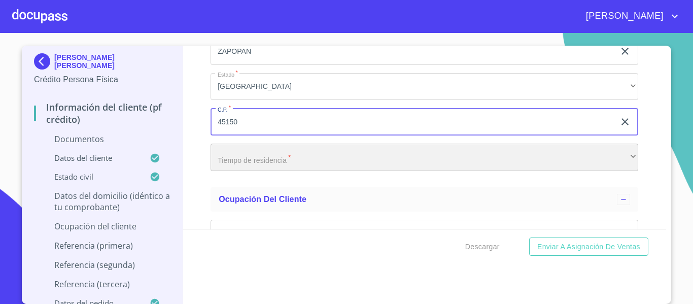
click at [211, 145] on div "​" at bounding box center [425, 157] width 428 height 27
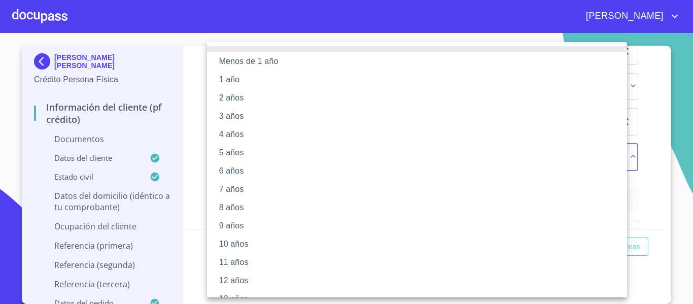
click at [192, 151] on div at bounding box center [346, 152] width 693 height 304
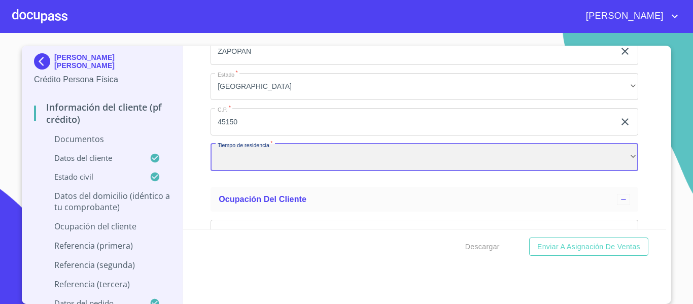
click at [221, 158] on div "​" at bounding box center [425, 157] width 428 height 27
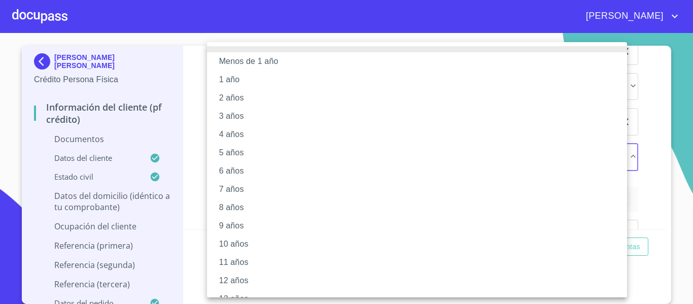
click at [194, 169] on div at bounding box center [346, 152] width 693 height 304
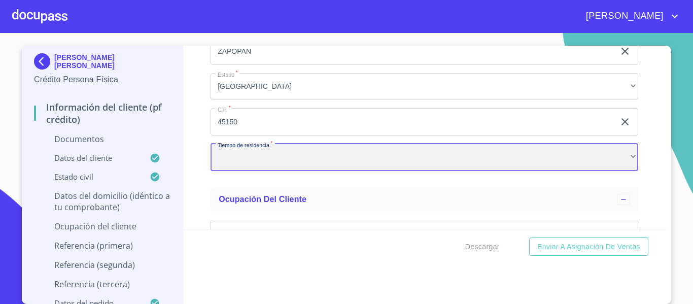
click at [253, 154] on div "​" at bounding box center [425, 157] width 428 height 27
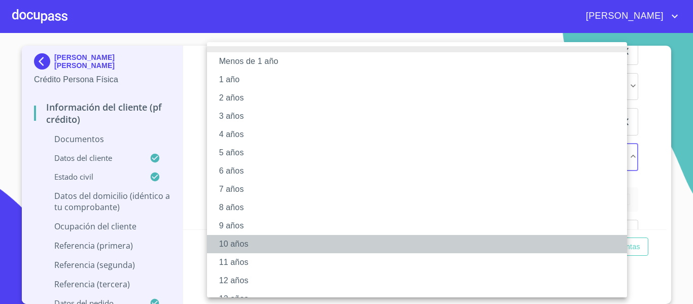
click at [237, 239] on li "10 años" at bounding box center [421, 244] width 428 height 18
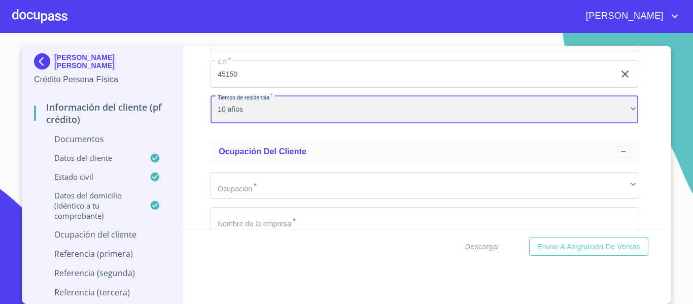
scroll to position [2486, 0]
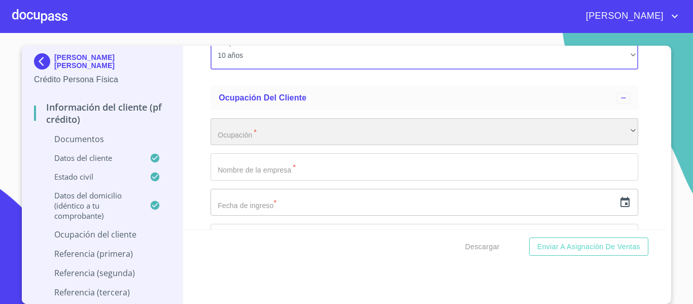
click at [222, 139] on div "​" at bounding box center [425, 131] width 428 height 27
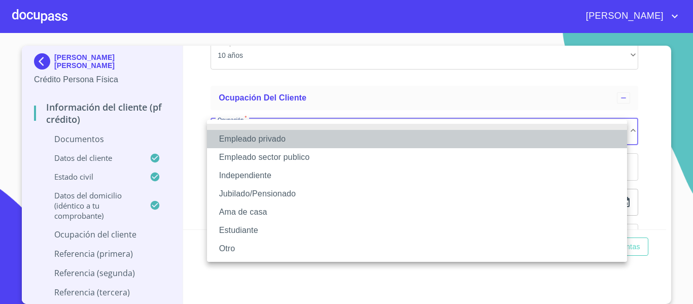
click at [222, 139] on li "Empleado privado" at bounding box center [417, 139] width 420 height 18
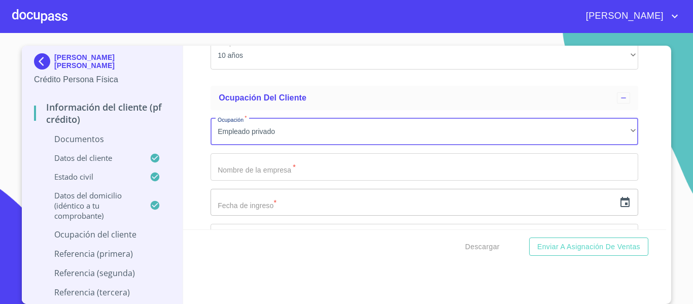
click at [226, 173] on input "Documento de identificación.   *" at bounding box center [425, 166] width 428 height 27
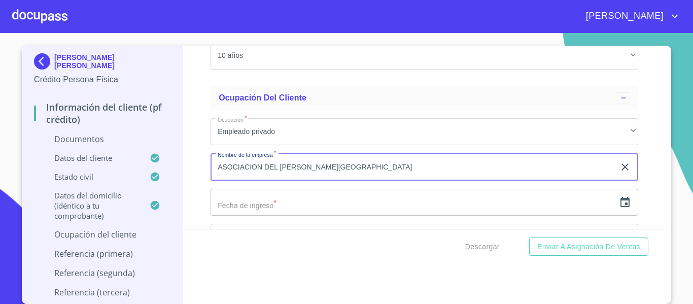
scroll to position [2537, 0]
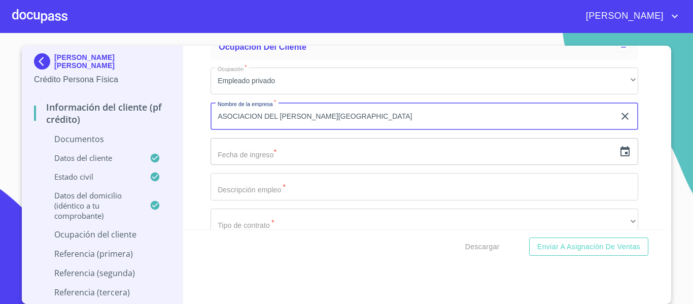
type input "ASOCIACION DEL [PERSON_NAME][GEOGRAPHIC_DATA]"
click at [619, 151] on icon "button" at bounding box center [625, 152] width 12 height 12
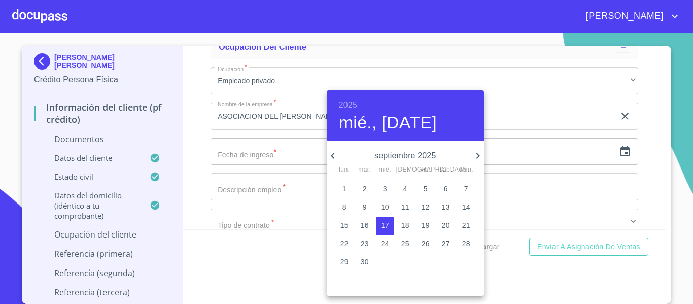
click at [343, 106] on h6 "2025" at bounding box center [348, 105] width 18 height 14
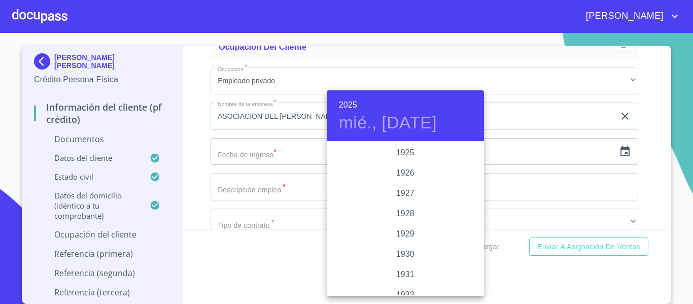
scroll to position [1969, 0]
click at [391, 155] on div "2022" at bounding box center [405, 153] width 157 height 20
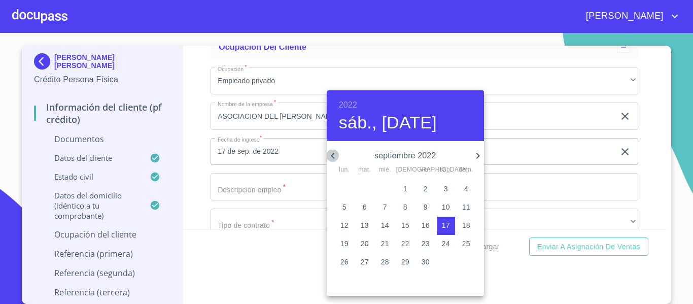
click at [336, 154] on icon "button" at bounding box center [333, 156] width 12 height 12
click at [367, 226] on p "16" at bounding box center [365, 225] width 8 height 10
type input "16 de ago. de 2022"
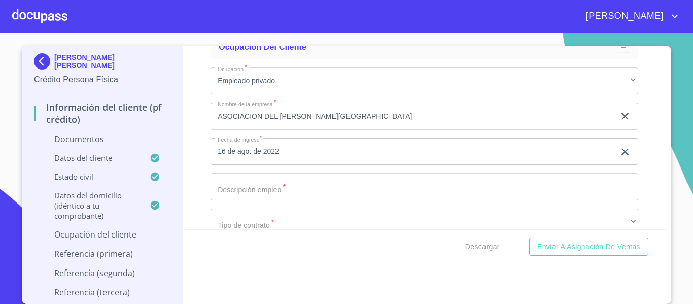
click at [295, 184] on input "Documento de identificación.   *" at bounding box center [425, 186] width 428 height 27
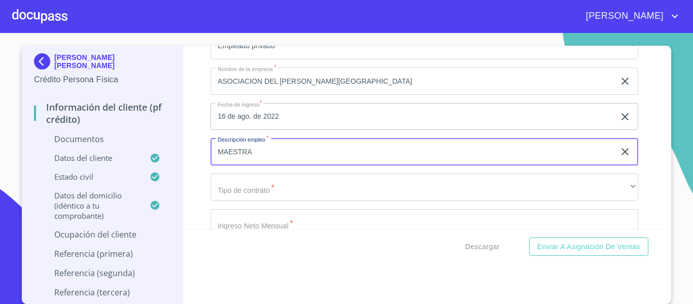
scroll to position [2588, 0]
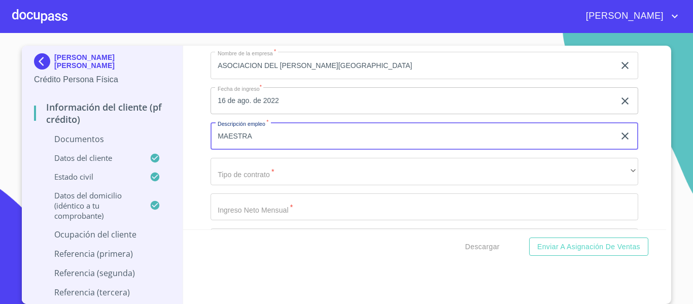
type input "MAESTRA"
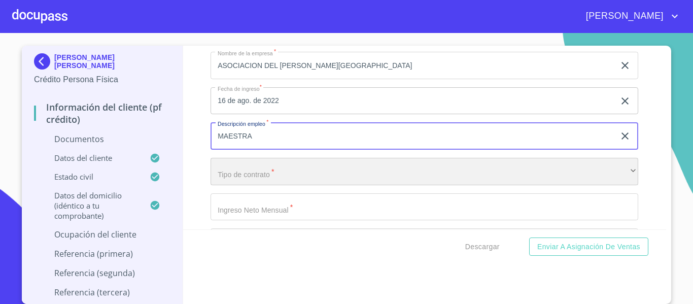
click at [249, 165] on div "​" at bounding box center [425, 171] width 428 height 27
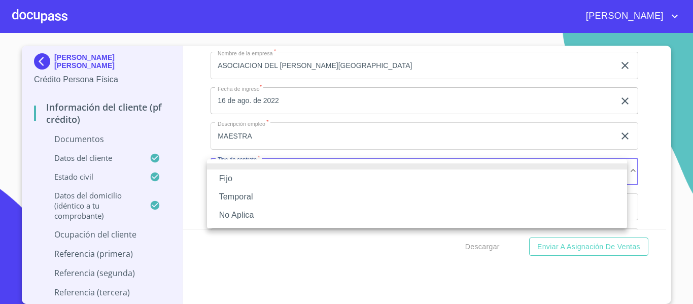
click at [236, 182] on li "Fijo" at bounding box center [417, 178] width 420 height 18
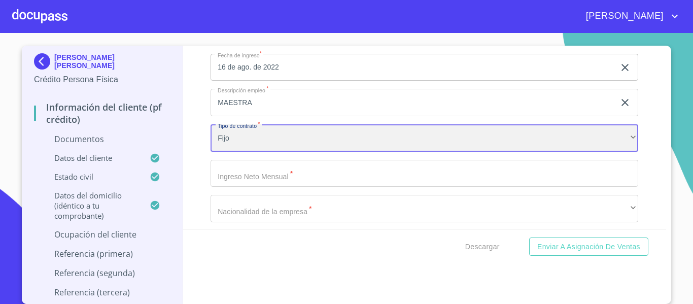
scroll to position [2638, 0]
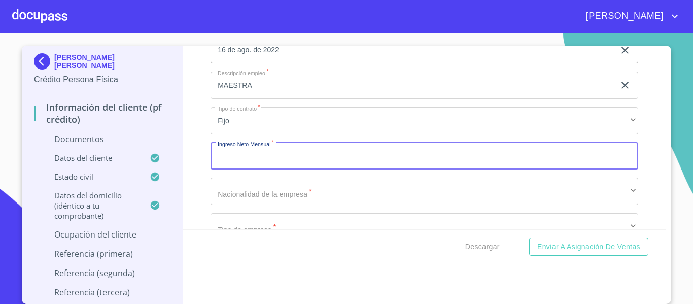
click at [239, 162] on input "Documento de identificación.   *" at bounding box center [425, 156] width 428 height 27
type input "16880"
click at [204, 177] on div "Información del cliente (PF crédito) Documentos Documento de identificación.   …" at bounding box center [425, 138] width 484 height 184
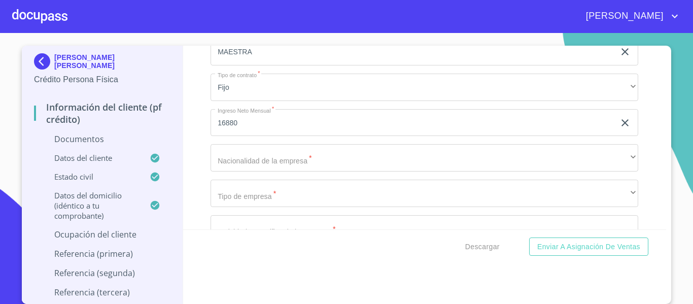
scroll to position [2689, 0]
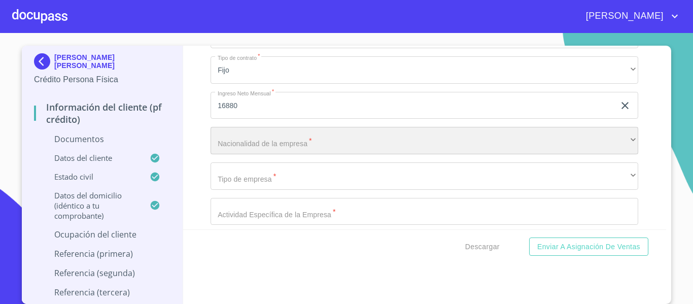
click at [231, 143] on div "​" at bounding box center [425, 140] width 428 height 27
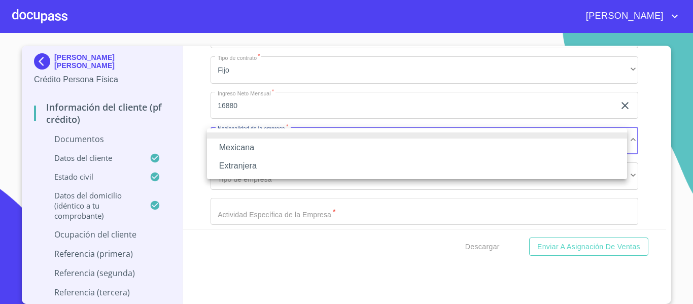
click at [231, 143] on li "Mexicana" at bounding box center [417, 148] width 420 height 18
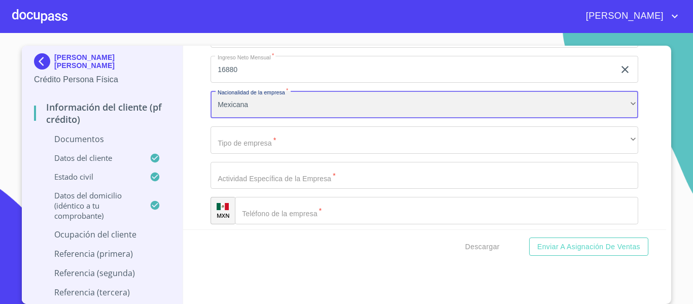
scroll to position [2740, 0]
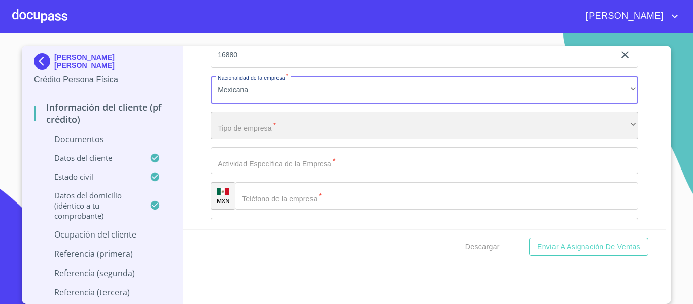
click at [223, 128] on div "​" at bounding box center [425, 125] width 428 height 27
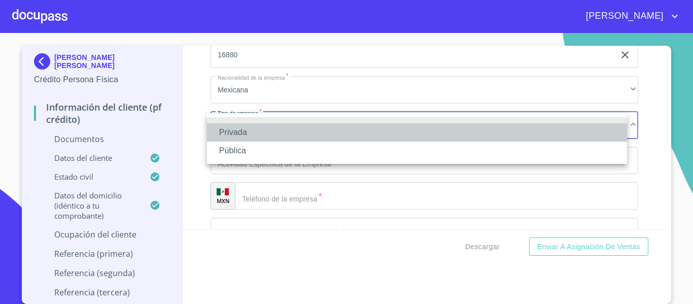
click at [233, 137] on li "Privada" at bounding box center [417, 132] width 420 height 18
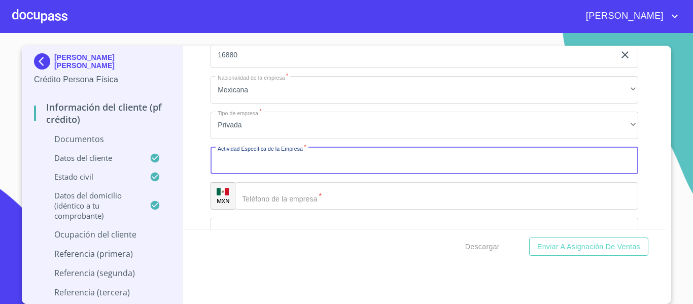
click at [255, 167] on input "Documento de identificación.   *" at bounding box center [425, 160] width 428 height 27
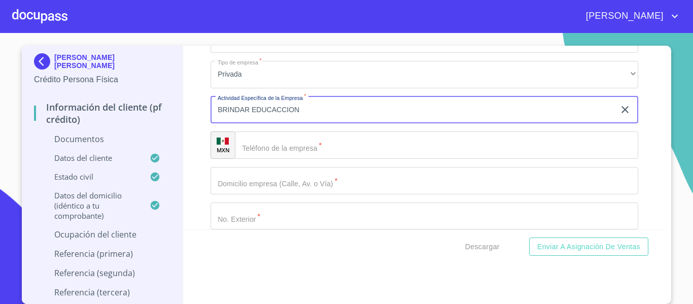
type input "BRINDAR EDUCACCION"
click at [257, 155] on input "Documento de identificación.   *" at bounding box center [436, 144] width 403 height 27
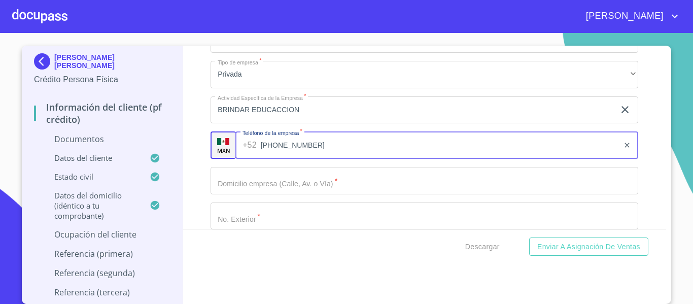
type input "[PHONE_NUMBER]"
click at [197, 175] on div "Información del cliente (PF crédito) Documentos Documento de identificación.   …" at bounding box center [425, 138] width 484 height 184
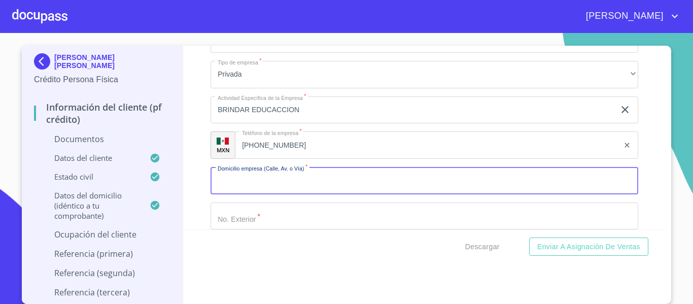
click at [243, 178] on input "Documento de identificación.   *" at bounding box center [425, 180] width 428 height 27
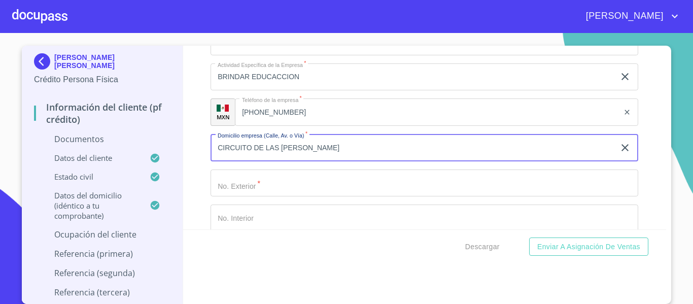
scroll to position [2841, 0]
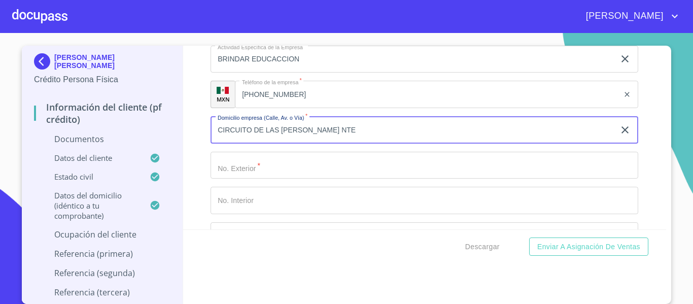
type input "CIRCUITO DE LAS [PERSON_NAME] NTE"
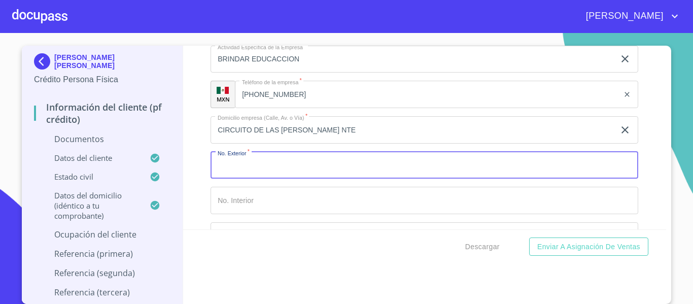
click at [240, 163] on input "Documento de identificación.   *" at bounding box center [425, 165] width 428 height 27
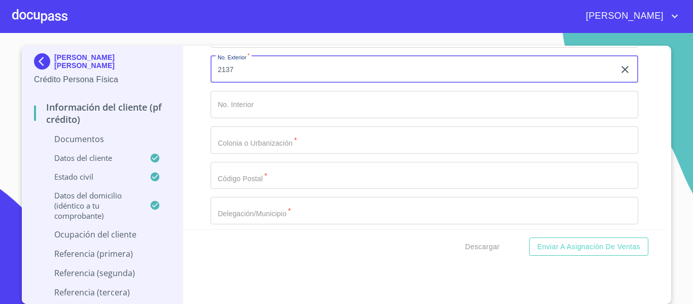
scroll to position [2943, 0]
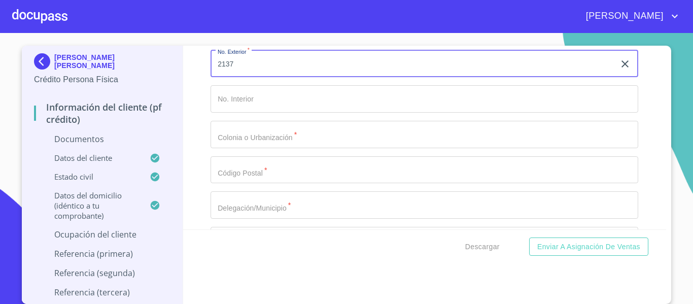
type input "2137"
click at [229, 137] on input "Documento de identificación.   *" at bounding box center [425, 134] width 428 height 27
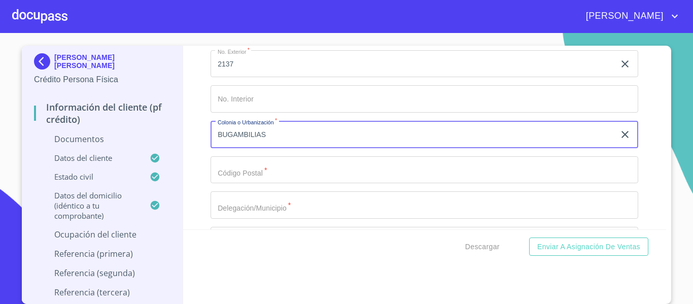
type input "BUGAMBILIAS"
click at [244, 170] on input "Documento de identificación.   *" at bounding box center [425, 169] width 428 height 27
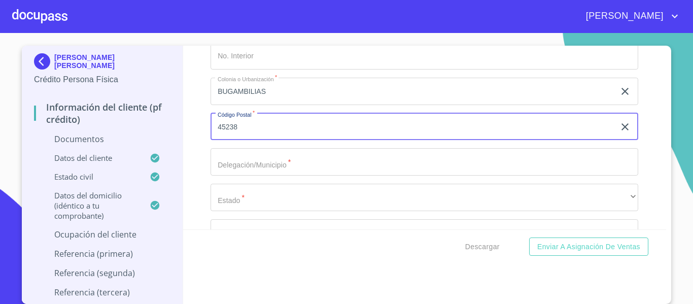
scroll to position [3044, 0]
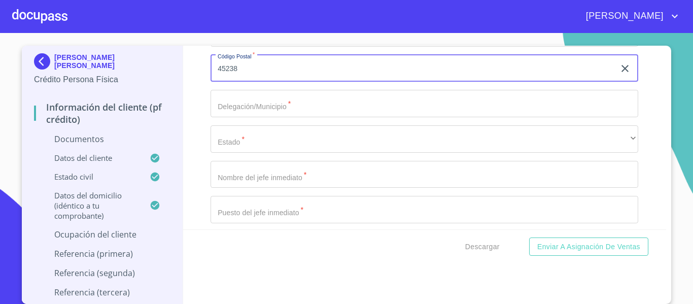
type input "45238"
click at [222, 102] on input "Documento de identificación.   *" at bounding box center [425, 103] width 428 height 27
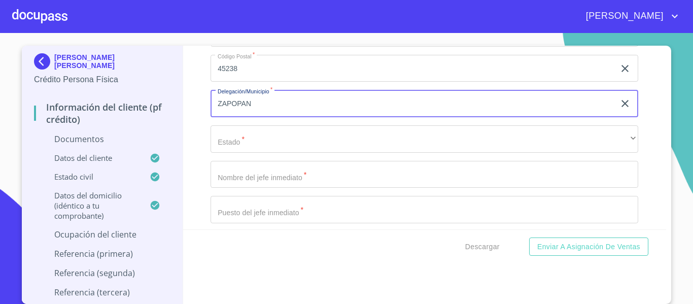
type input "ZAPOPAN"
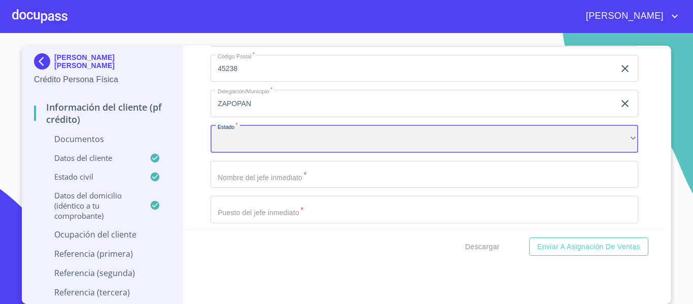
click at [232, 135] on div "​" at bounding box center [425, 138] width 428 height 27
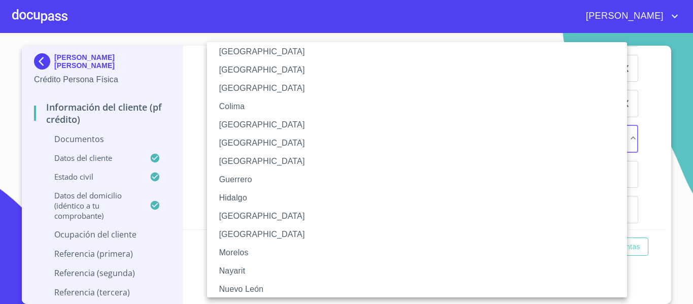
scroll to position [101, 0]
click at [234, 211] on li "[GEOGRAPHIC_DATA]" at bounding box center [421, 216] width 428 height 18
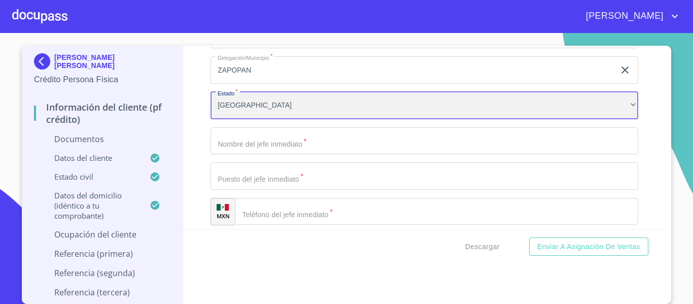
scroll to position [3095, 0]
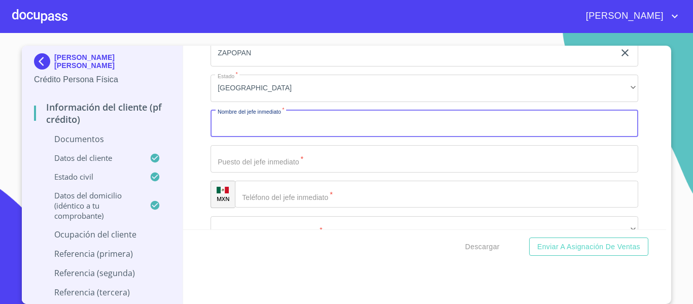
click at [235, 131] on input "Documento de identificación.   *" at bounding box center [425, 123] width 428 height 27
type input "[PERSON_NAME]"
click at [243, 166] on input "Documento de identificación.   *" at bounding box center [425, 158] width 428 height 27
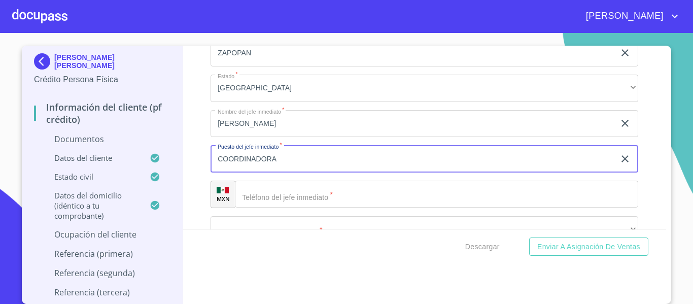
scroll to position [3146, 0]
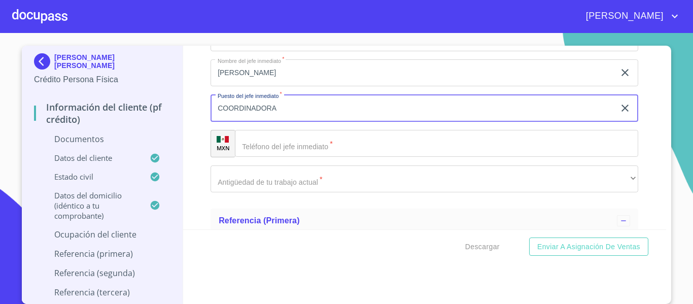
type input "COORDINADORA"
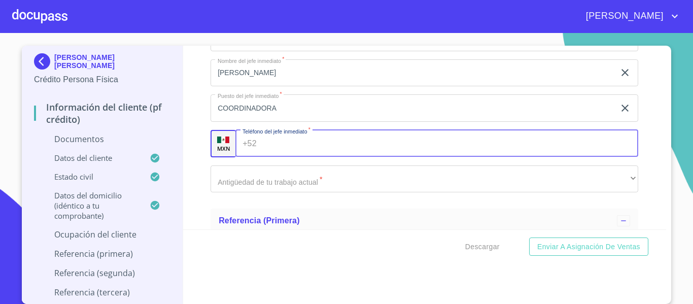
click at [262, 150] on input "Documento de identificación.   *" at bounding box center [450, 143] width 378 height 27
type input "[PHONE_NUMBER]"
click at [191, 148] on div "Información del cliente (PF crédito) Documentos Documento de identificación.   …" at bounding box center [425, 138] width 484 height 184
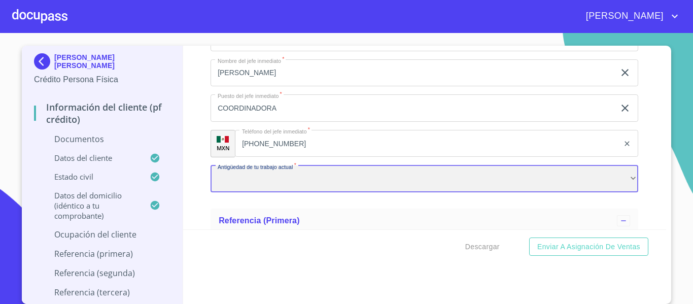
click at [229, 181] on div "​" at bounding box center [425, 178] width 428 height 27
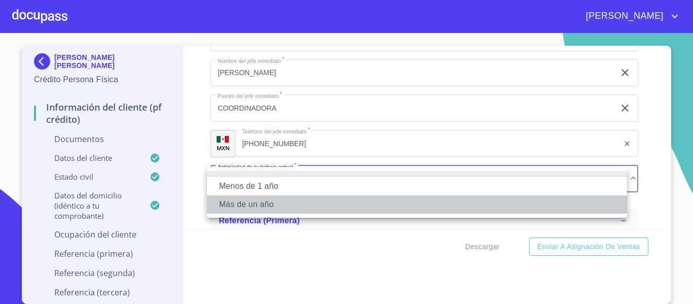
click at [231, 202] on li "Más de un año" at bounding box center [417, 204] width 420 height 18
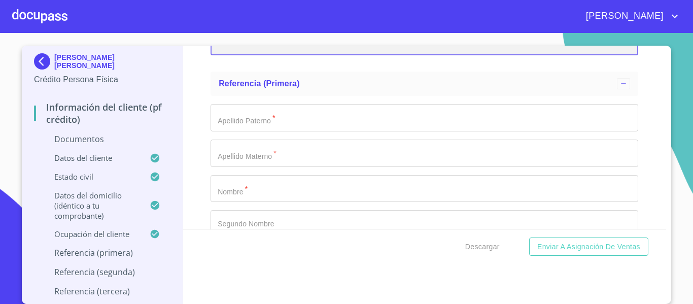
scroll to position [3298, 0]
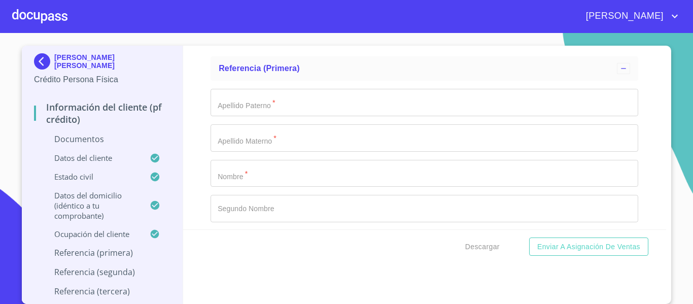
click at [227, 109] on input "Documento de identificación.   *" at bounding box center [425, 102] width 428 height 27
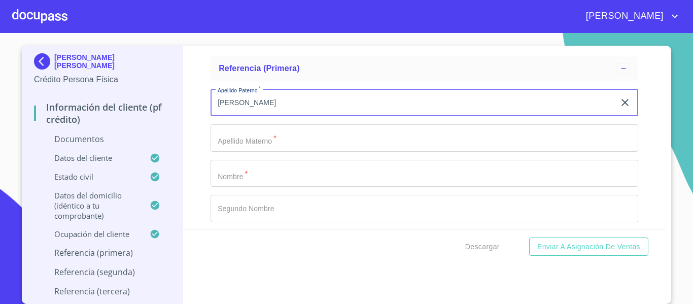
type input "[PERSON_NAME]"
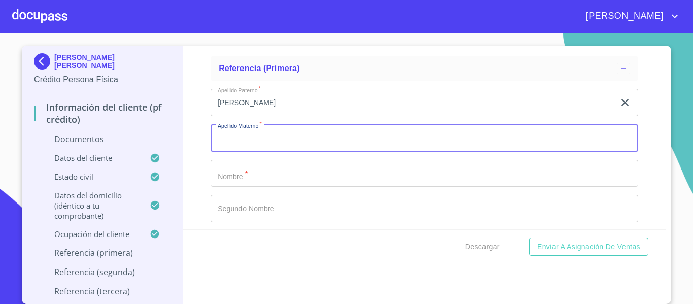
click at [245, 146] on input "Documento de identificación.   *" at bounding box center [425, 137] width 428 height 27
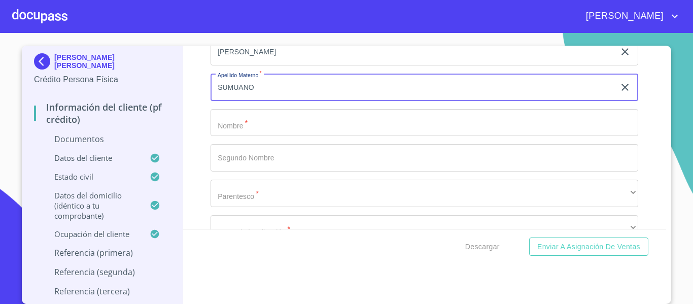
type input "SUMUANO"
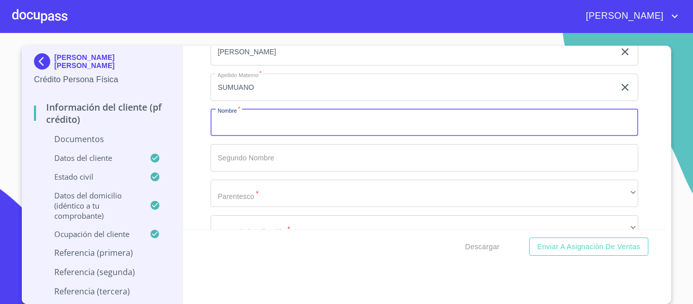
click at [243, 131] on input "Documento de identificación.   *" at bounding box center [425, 122] width 428 height 27
type input "[PERSON_NAME]"
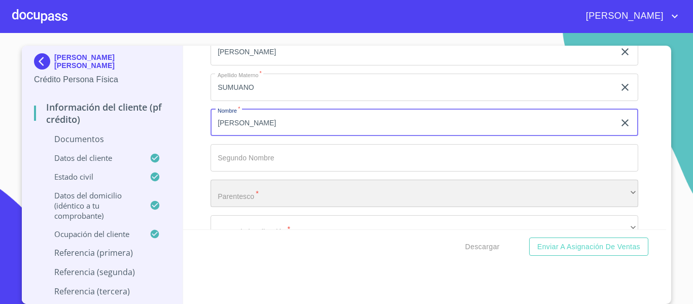
click at [237, 191] on div "​" at bounding box center [425, 193] width 428 height 27
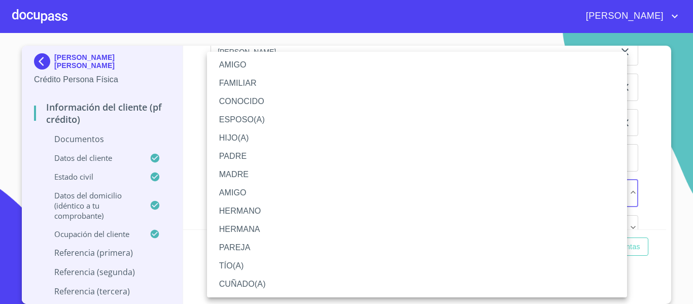
click at [243, 68] on li "AMIGO" at bounding box center [417, 65] width 420 height 18
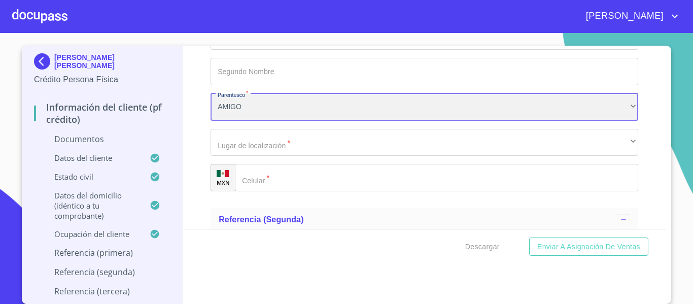
scroll to position [3450, 0]
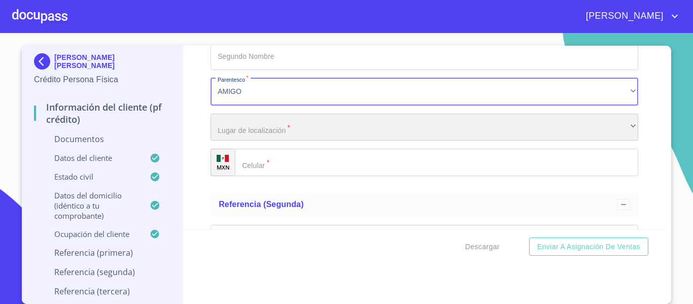
click at [240, 127] on div "​" at bounding box center [425, 127] width 428 height 27
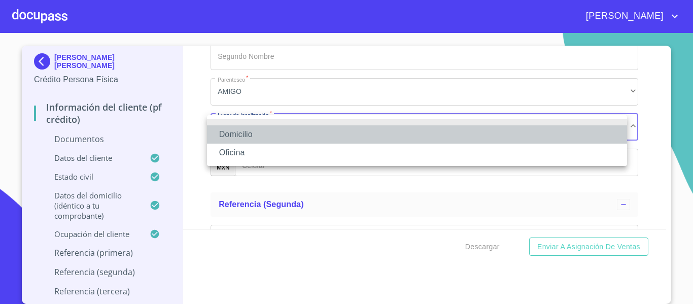
click at [240, 131] on li "Domicilio" at bounding box center [417, 134] width 420 height 18
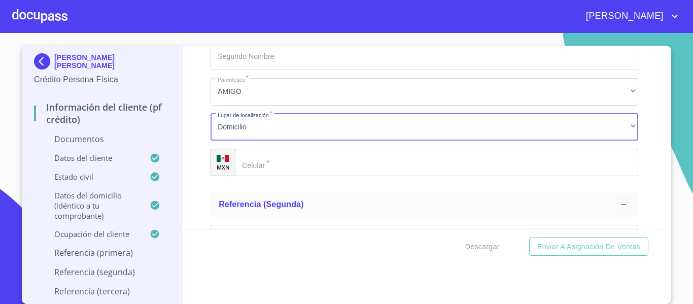
click at [249, 167] on div "​" at bounding box center [436, 162] width 403 height 27
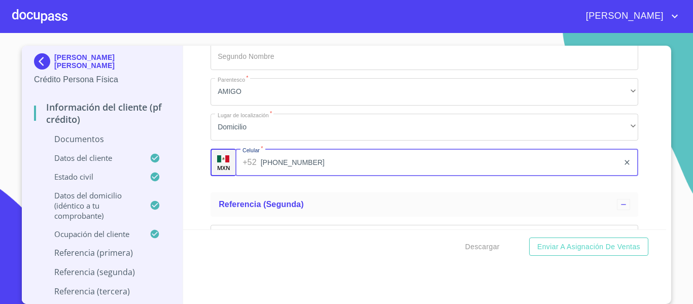
scroll to position [3552, 0]
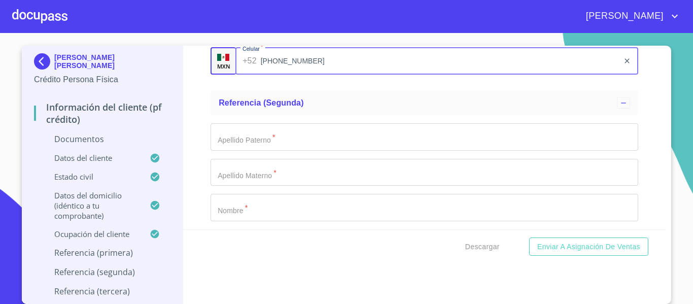
type input "[PHONE_NUMBER]"
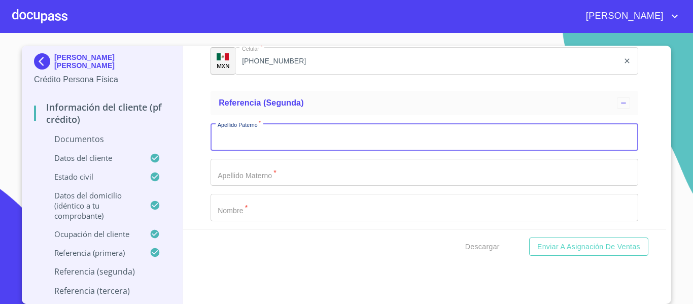
click at [230, 143] on input "Documento de identificación.   *" at bounding box center [425, 136] width 428 height 27
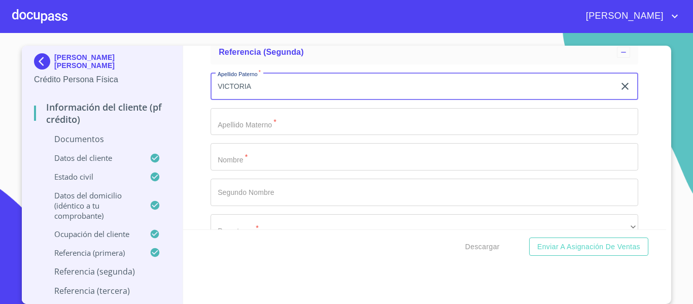
type input "VICTORIA"
click at [240, 122] on input "Documento de identificación.   *" at bounding box center [425, 121] width 428 height 27
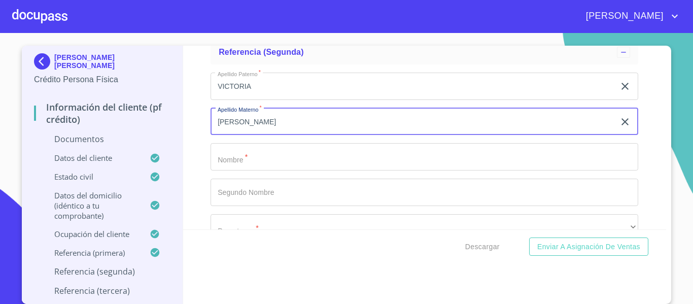
scroll to position [3653, 0]
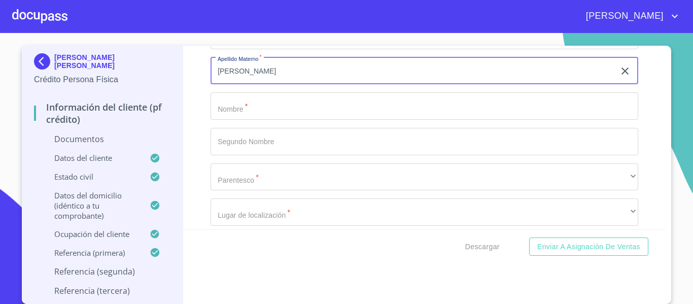
type input "[PERSON_NAME]"
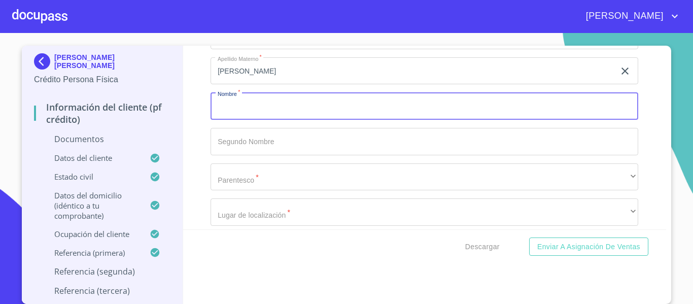
click at [230, 108] on input "Documento de identificación.   *" at bounding box center [425, 105] width 428 height 27
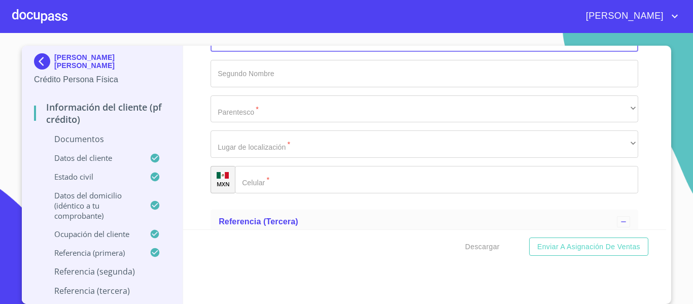
scroll to position [3755, 0]
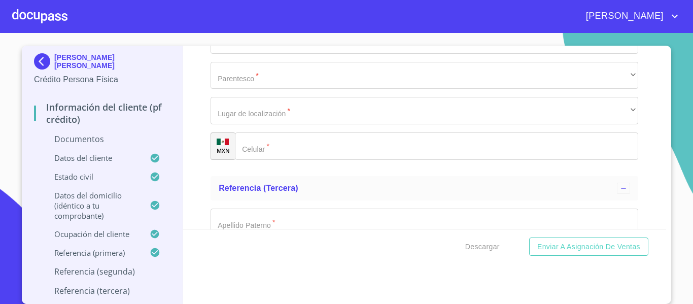
type input "[PERSON_NAME]"
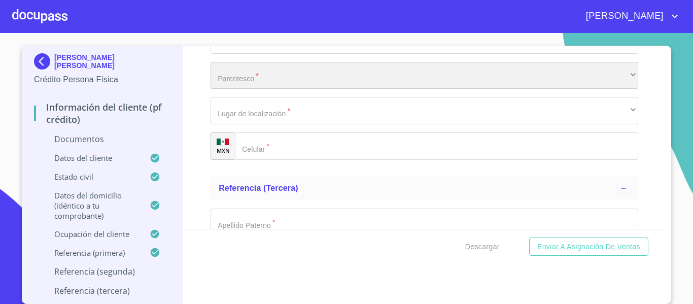
click at [222, 87] on div "​" at bounding box center [425, 75] width 428 height 27
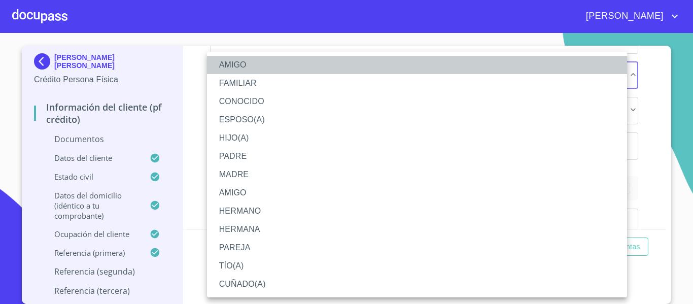
click at [224, 67] on li "AMIGO" at bounding box center [417, 65] width 420 height 18
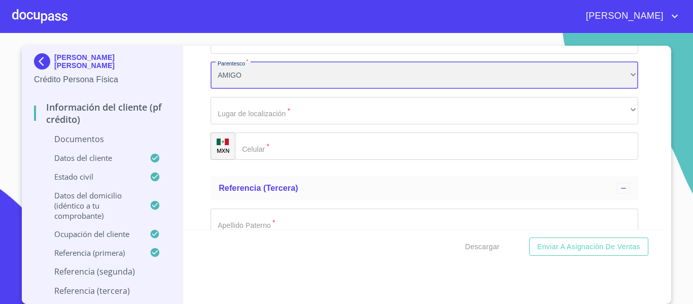
scroll to position [3805, 0]
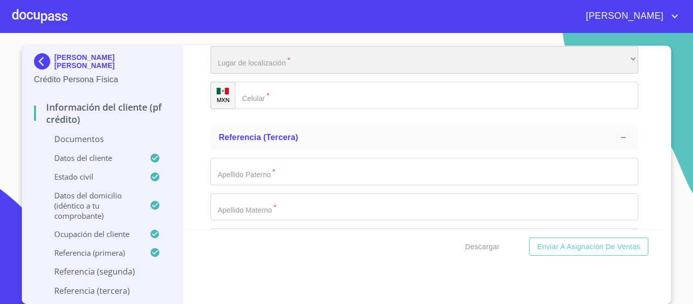
click at [232, 63] on div "​" at bounding box center [425, 59] width 428 height 27
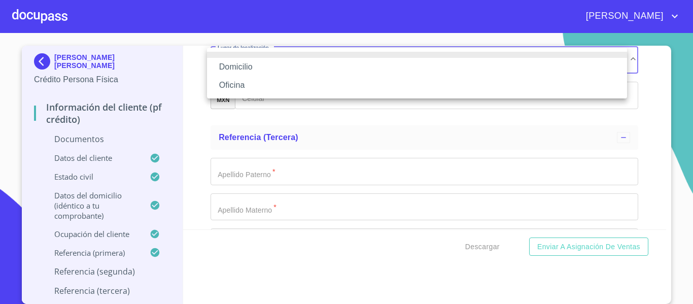
click at [235, 72] on li "Domicilio" at bounding box center [417, 67] width 420 height 18
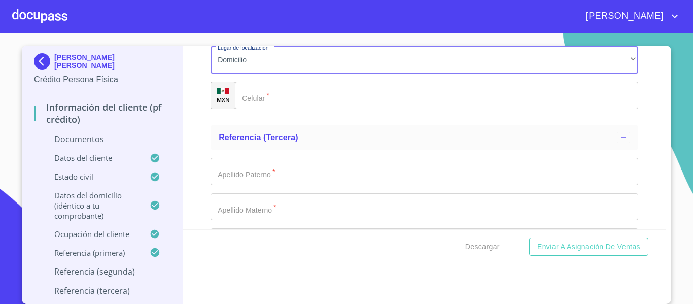
click at [246, 96] on div "​" at bounding box center [436, 95] width 403 height 27
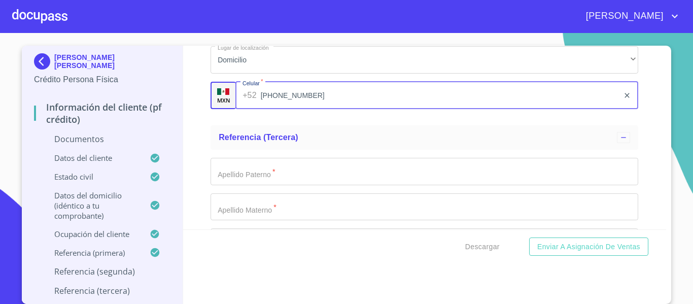
type input "[PHONE_NUMBER]"
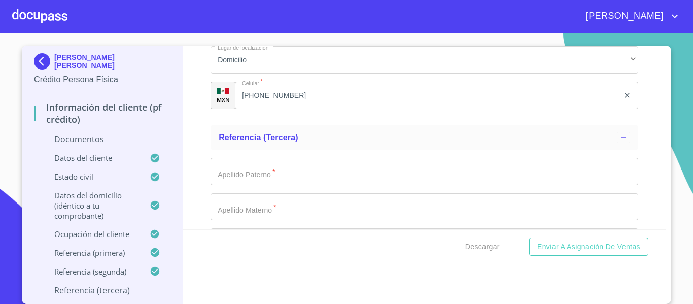
click at [186, 127] on div "Información del cliente (PF crédito) Documentos Documento de identificación.   …" at bounding box center [425, 138] width 484 height 184
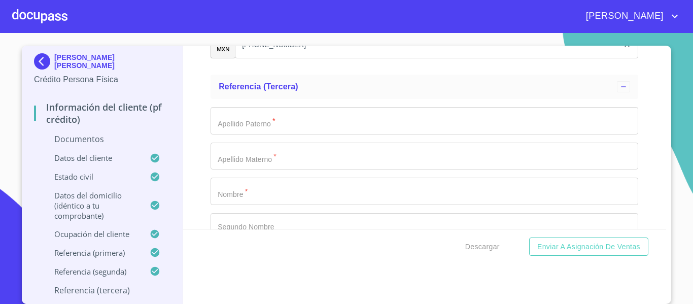
click at [211, 119] on input "Documento de identificación.   *" at bounding box center [425, 120] width 428 height 27
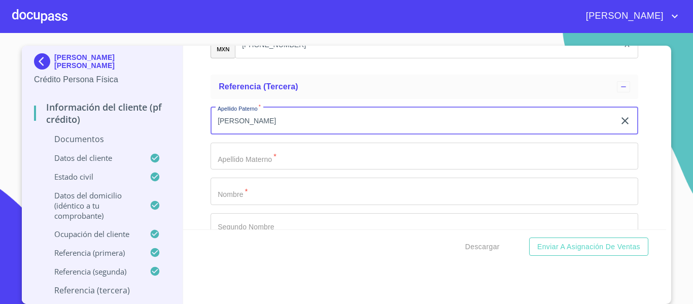
type input "[PERSON_NAME]"
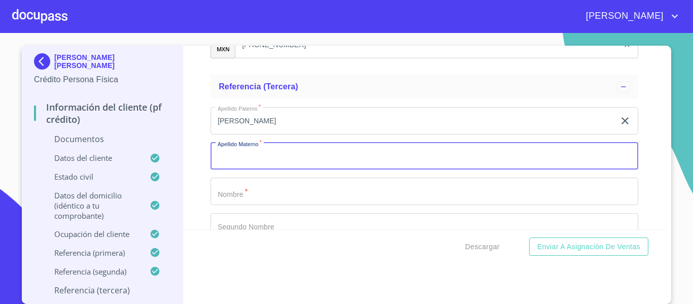
click at [252, 149] on input "Documento de identificación.   *" at bounding box center [425, 156] width 428 height 27
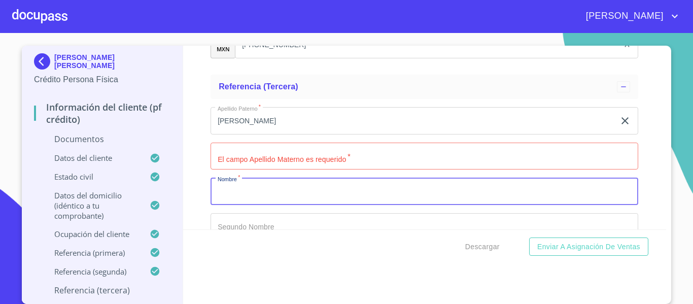
click at [239, 192] on input "Documento de identificación.   *" at bounding box center [425, 191] width 428 height 27
type input "[PERSON_NAME]"
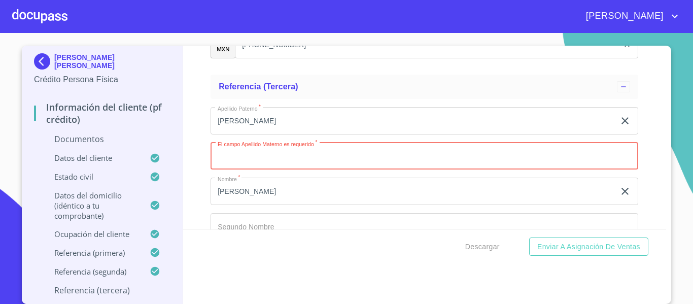
click at [232, 158] on input "Documento de identificación.   *" at bounding box center [425, 156] width 428 height 27
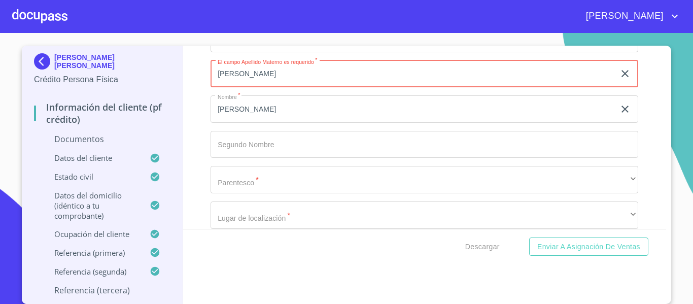
scroll to position [3958, 0]
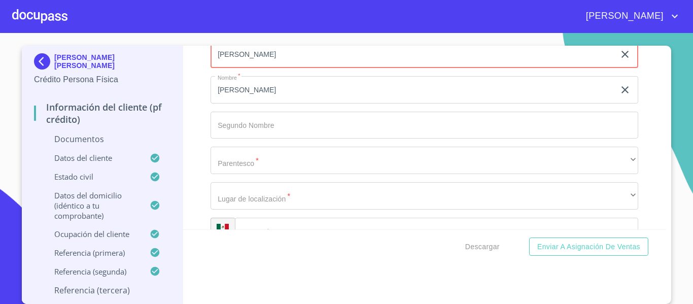
type input "[PERSON_NAME]"
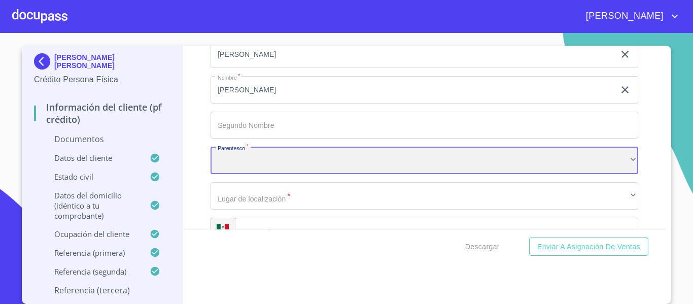
click at [236, 169] on div "​" at bounding box center [425, 160] width 428 height 27
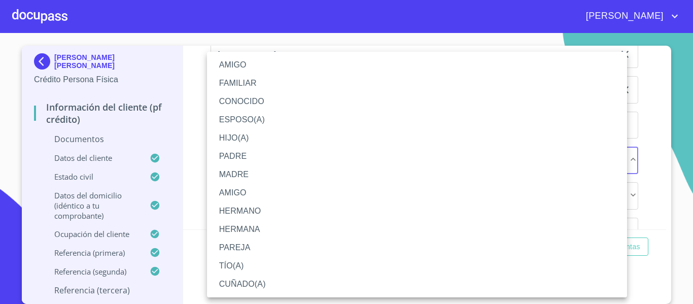
drag, startPoint x: 222, startPoint y: 66, endPoint x: 245, endPoint y: 100, distance: 40.7
click at [224, 66] on li "AMIGO" at bounding box center [417, 65] width 420 height 18
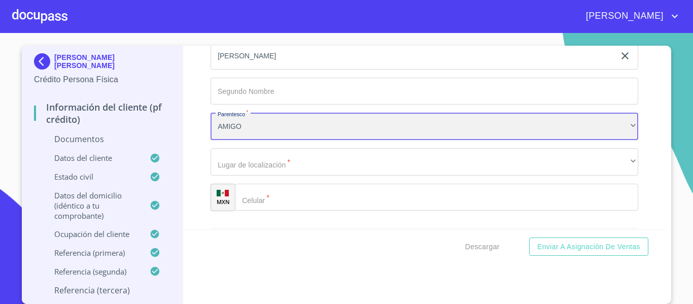
scroll to position [4008, 0]
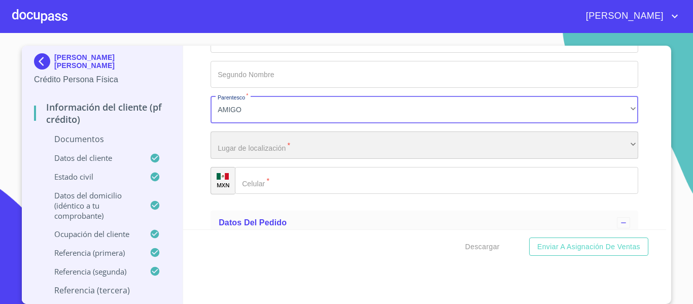
click at [240, 155] on div "​" at bounding box center [425, 144] width 428 height 27
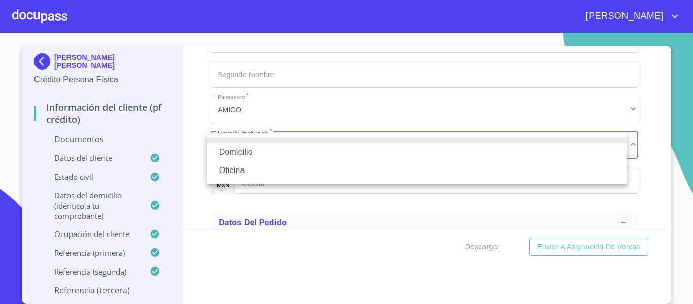
click at [240, 155] on li "Domicilio" at bounding box center [417, 152] width 420 height 18
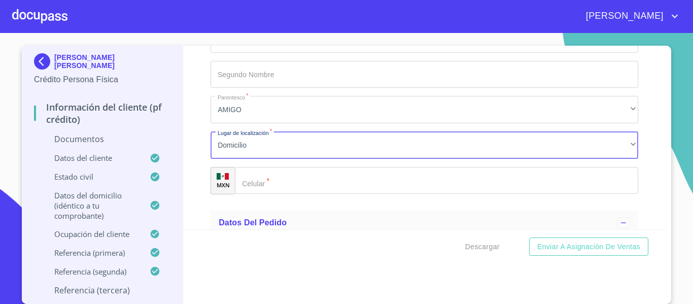
click at [263, 186] on input "Documento de identificación.   *" at bounding box center [436, 180] width 403 height 27
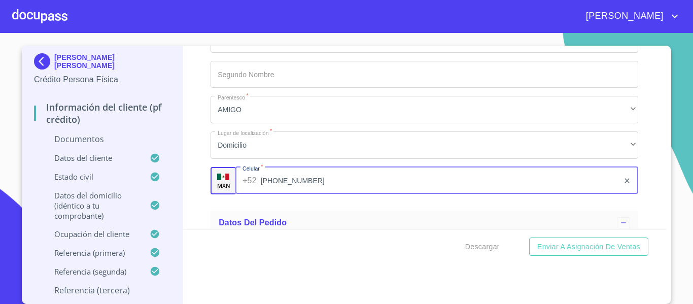
type input "[PHONE_NUMBER]"
click at [193, 200] on div "Información del cliente (PF crédito) Documentos Documento de identificación.   …" at bounding box center [425, 138] width 484 height 184
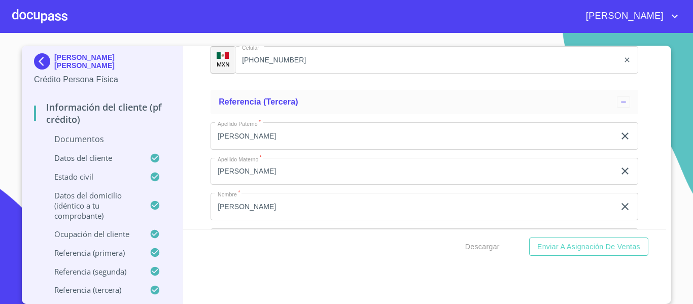
scroll to position [3847, 0]
